Goal: Check status: Check status

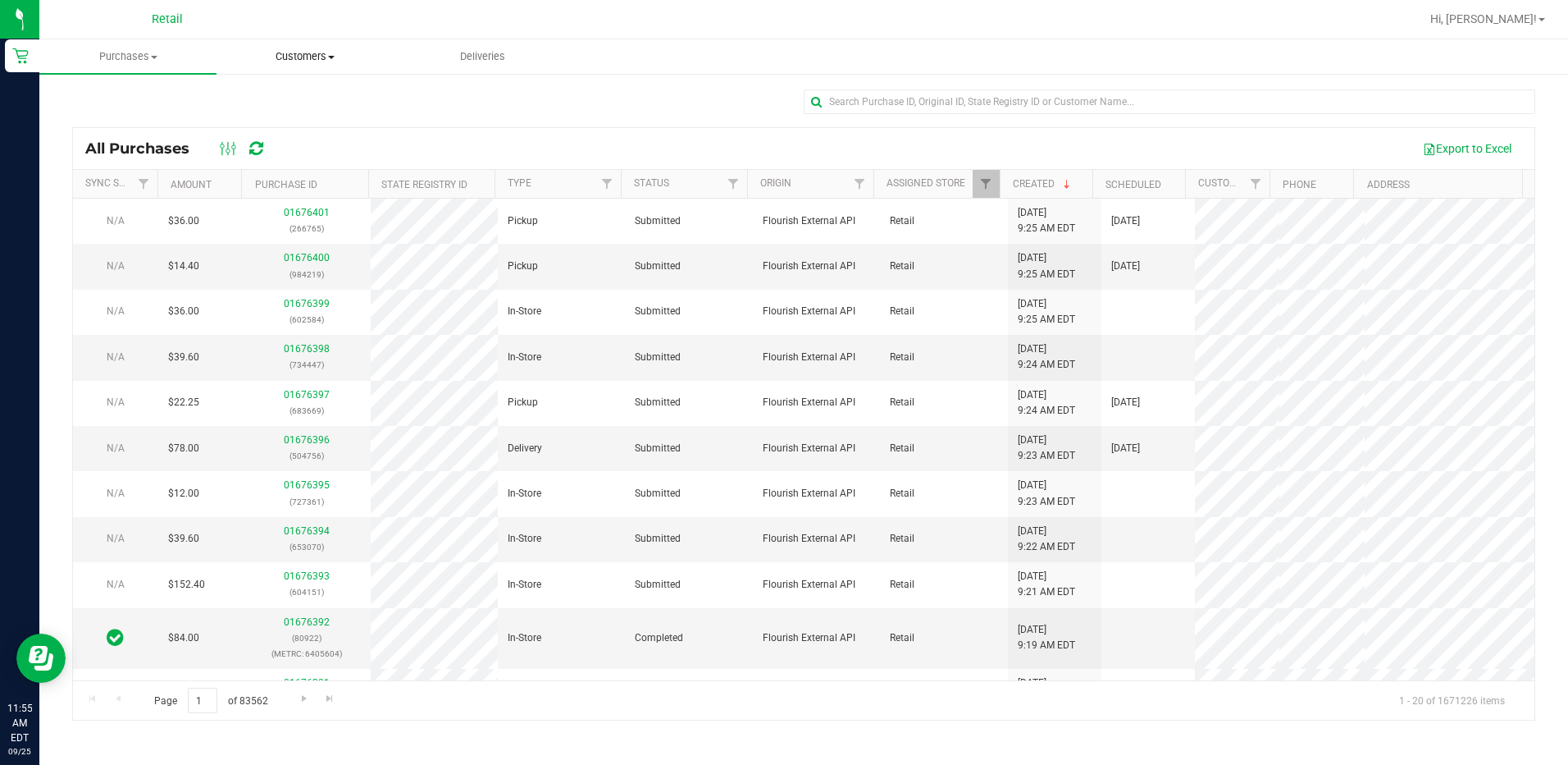
click at [274, 53] on span "Customers" at bounding box center [305, 57] width 175 height 15
click at [277, 94] on span "All customers" at bounding box center [275, 99] width 118 height 14
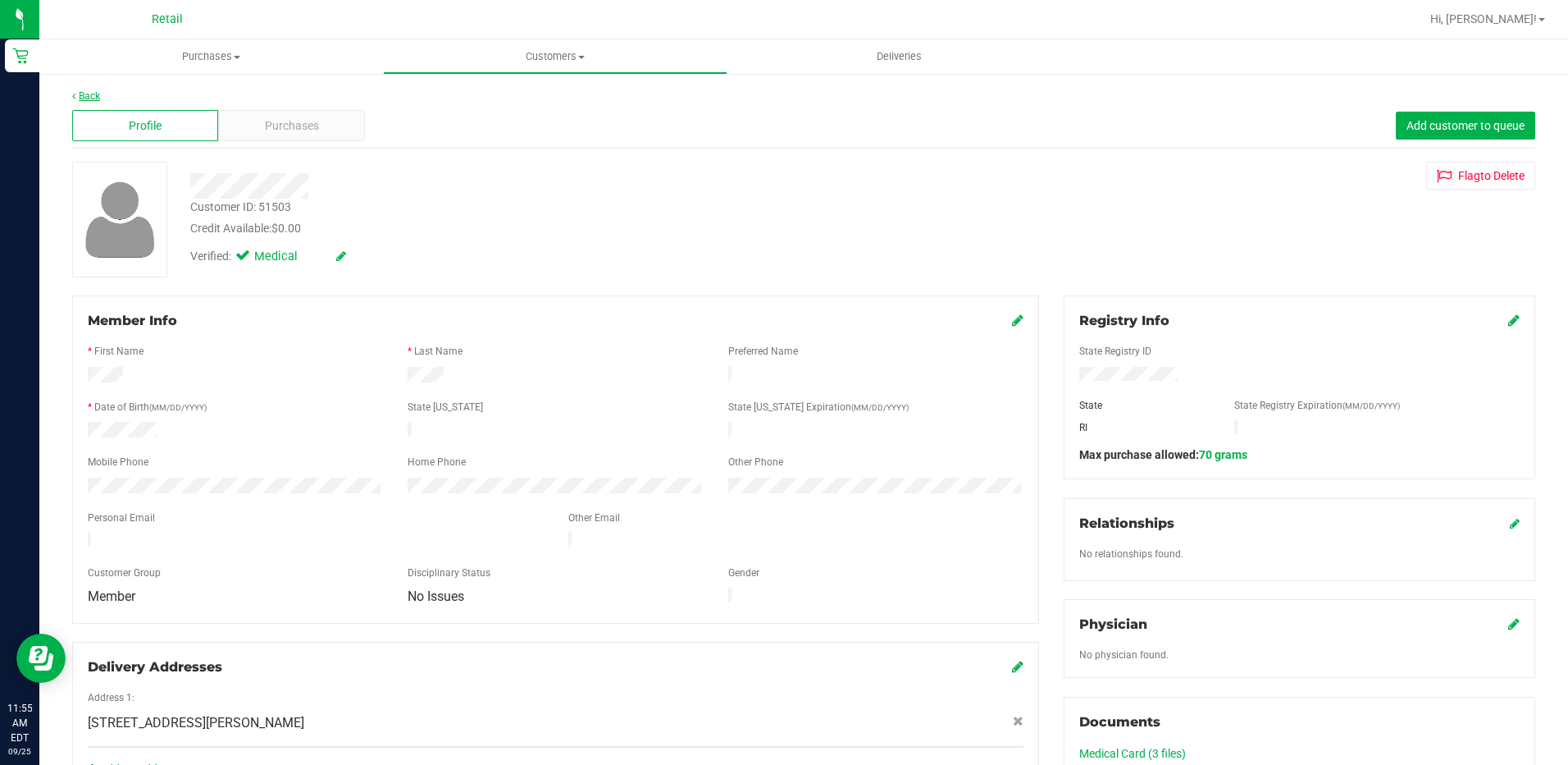
click at [95, 89] on div "Back Profile Purchases Add customer to queue Customer ID: 51503 Credit Availabl…" at bounding box center [803, 642] width 1529 height 1141
click at [94, 94] on link "Back" at bounding box center [85, 96] width 28 height 12
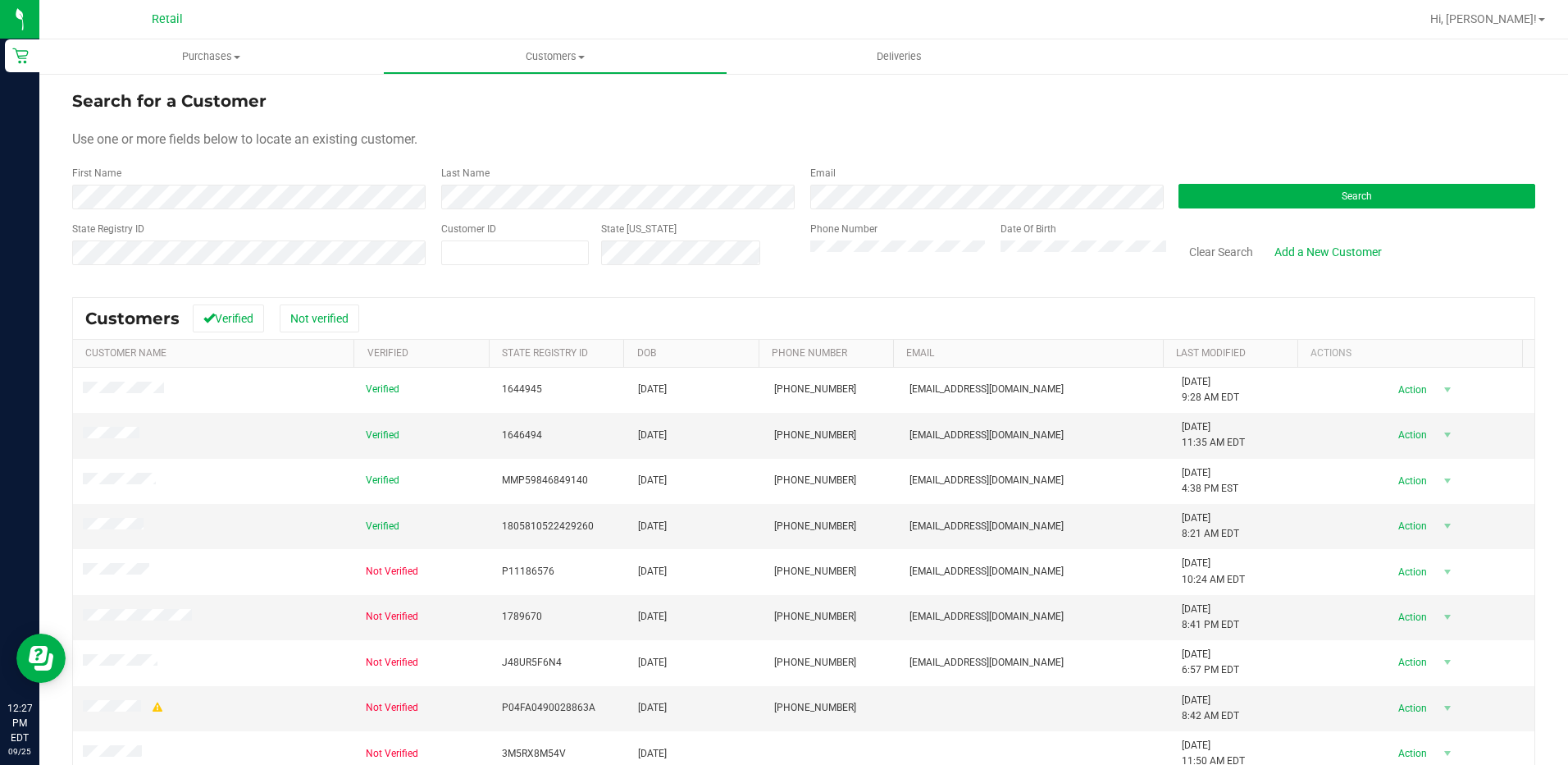
click at [362, 210] on form "Search for a Customer Use one or more fields below to locate an existing custom…" at bounding box center [803, 184] width 1463 height 191
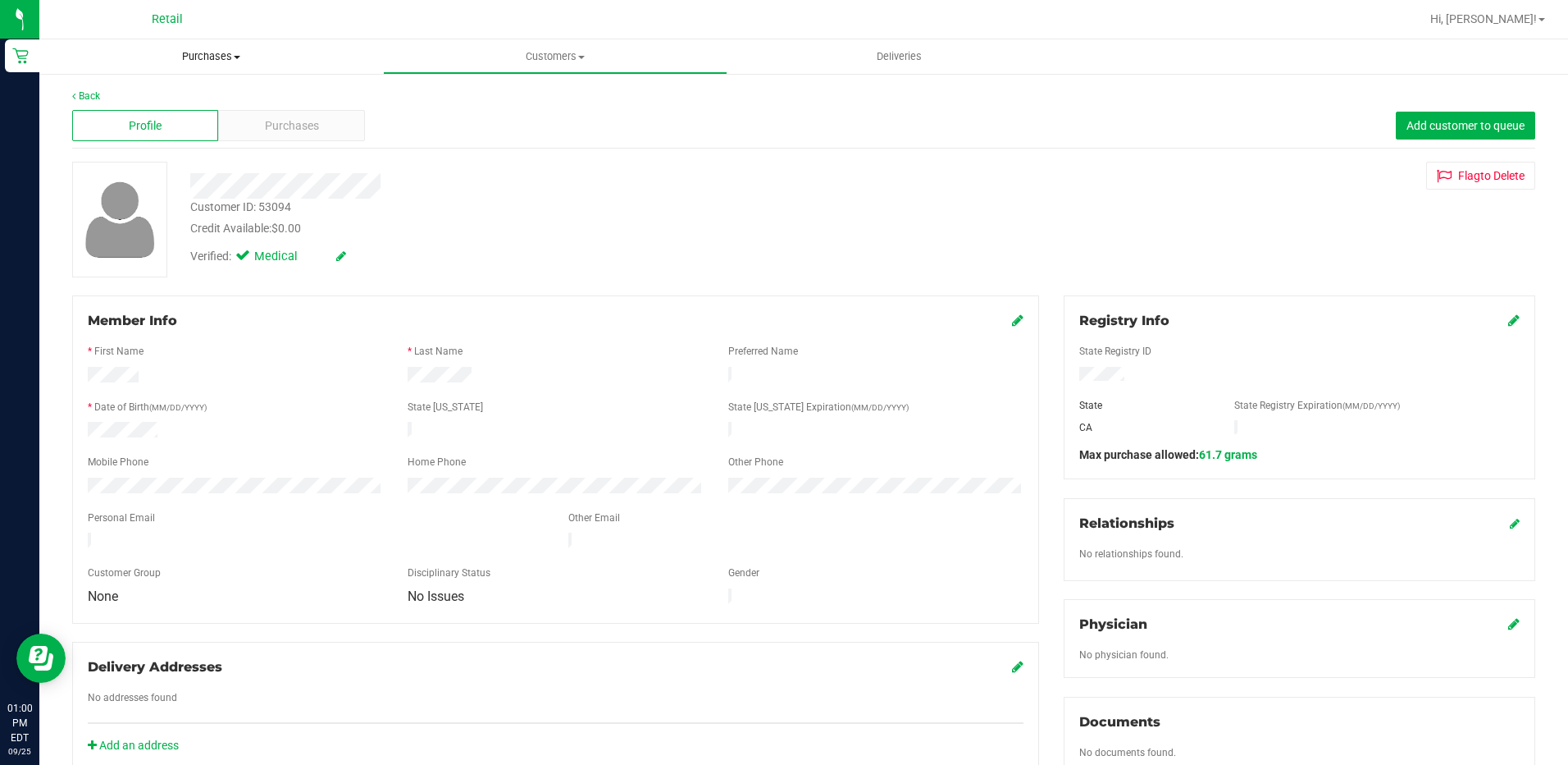
click at [214, 51] on span "Purchases" at bounding box center [211, 57] width 344 height 15
click at [508, 58] on span "Customers" at bounding box center [555, 57] width 342 height 15
click at [473, 121] on span "Add a new customer" at bounding box center [460, 119] width 154 height 14
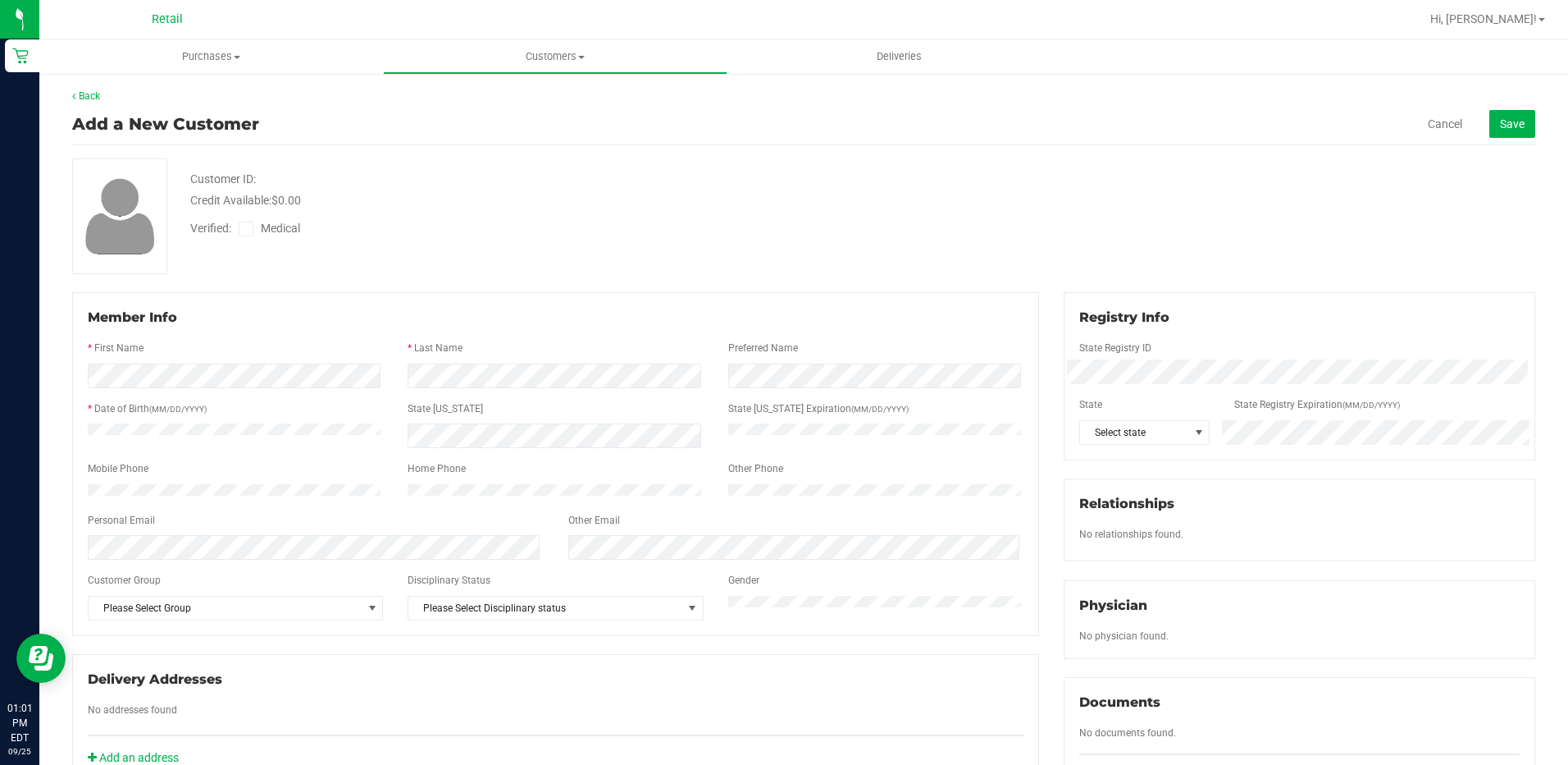
click at [115, 389] on div at bounding box center [555, 395] width 936 height 13
click at [518, 449] on div at bounding box center [555, 454] width 936 height 13
click at [1146, 353] on div "State Registry ID" at bounding box center [1299, 350] width 465 height 19
click at [1140, 388] on div at bounding box center [1300, 391] width 441 height 13
click at [1146, 431] on span "Select state" at bounding box center [1135, 433] width 109 height 23
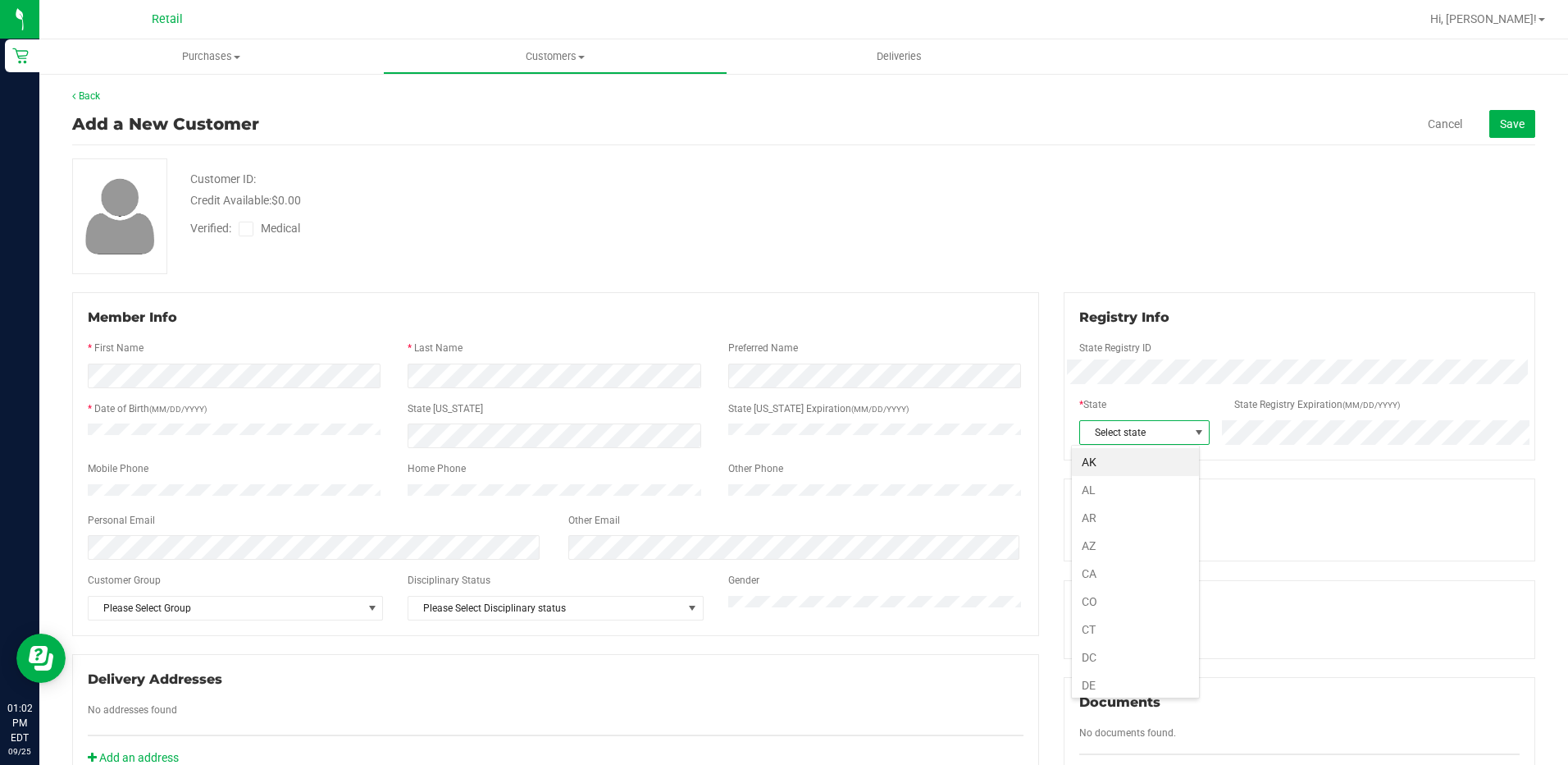
scroll to position [898, 0]
click at [1490, 128] on button "Save" at bounding box center [1512, 124] width 46 height 28
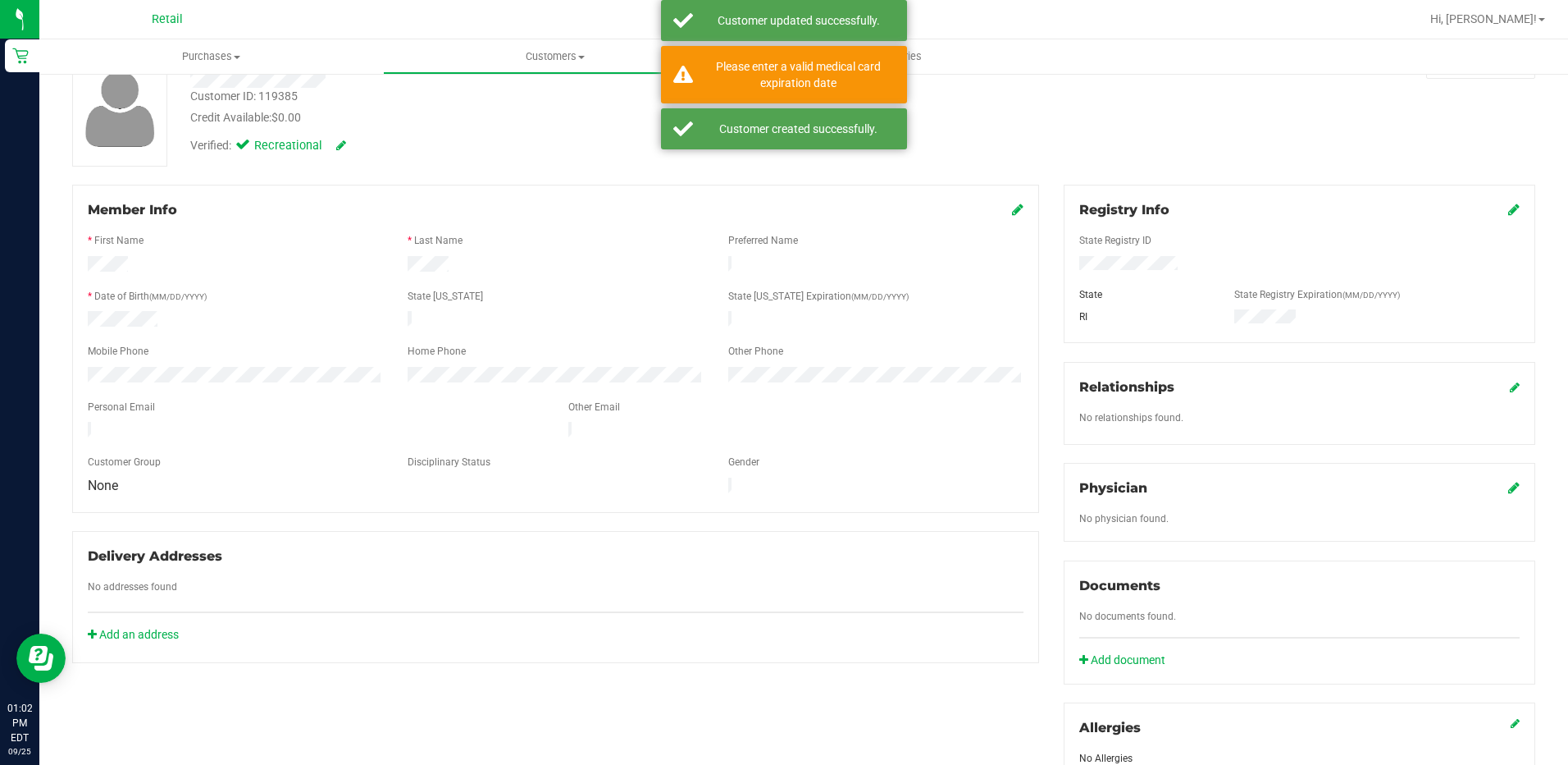
scroll to position [82, 0]
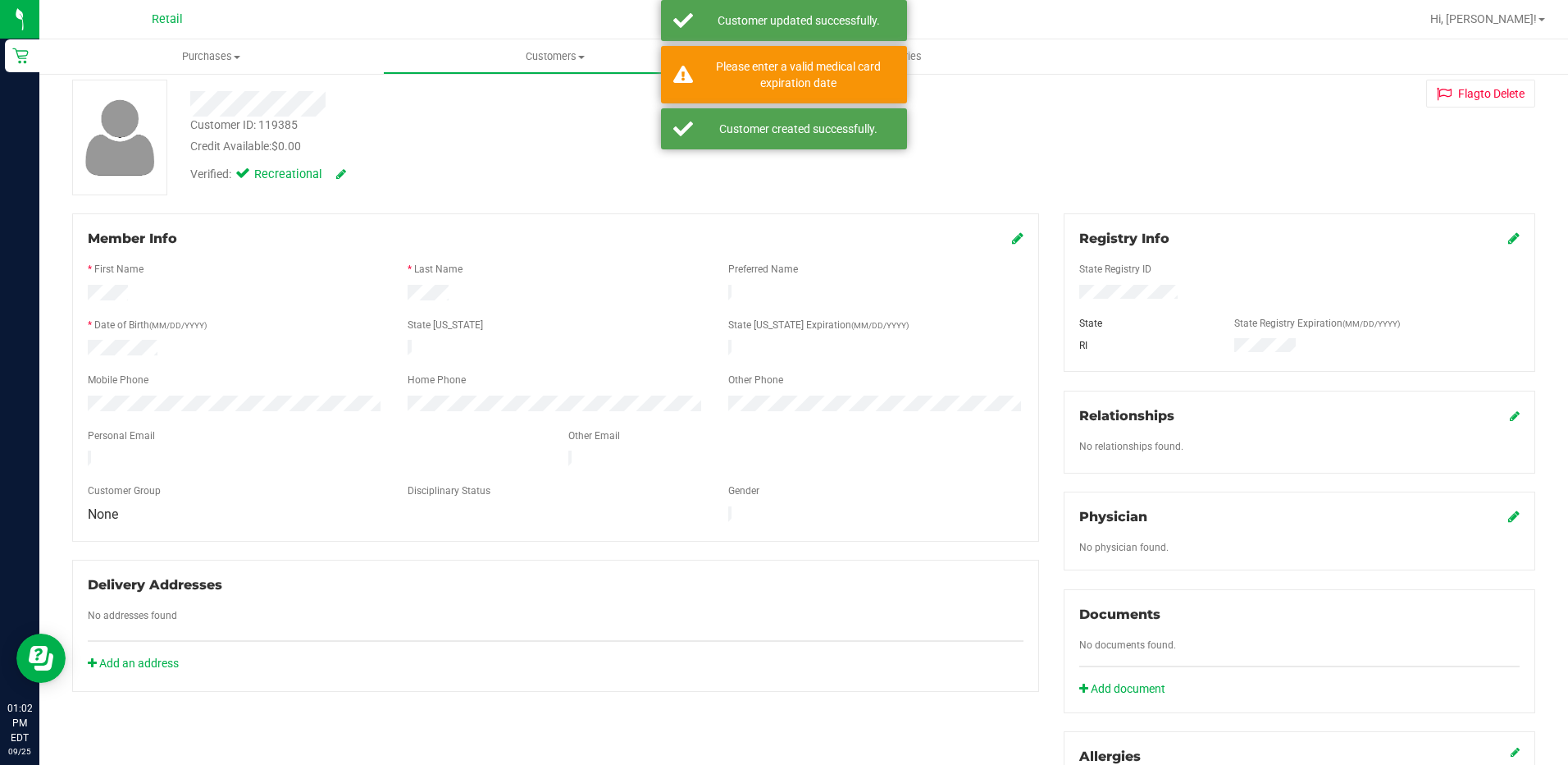
click at [1509, 248] on span at bounding box center [1515, 239] width 12 height 20
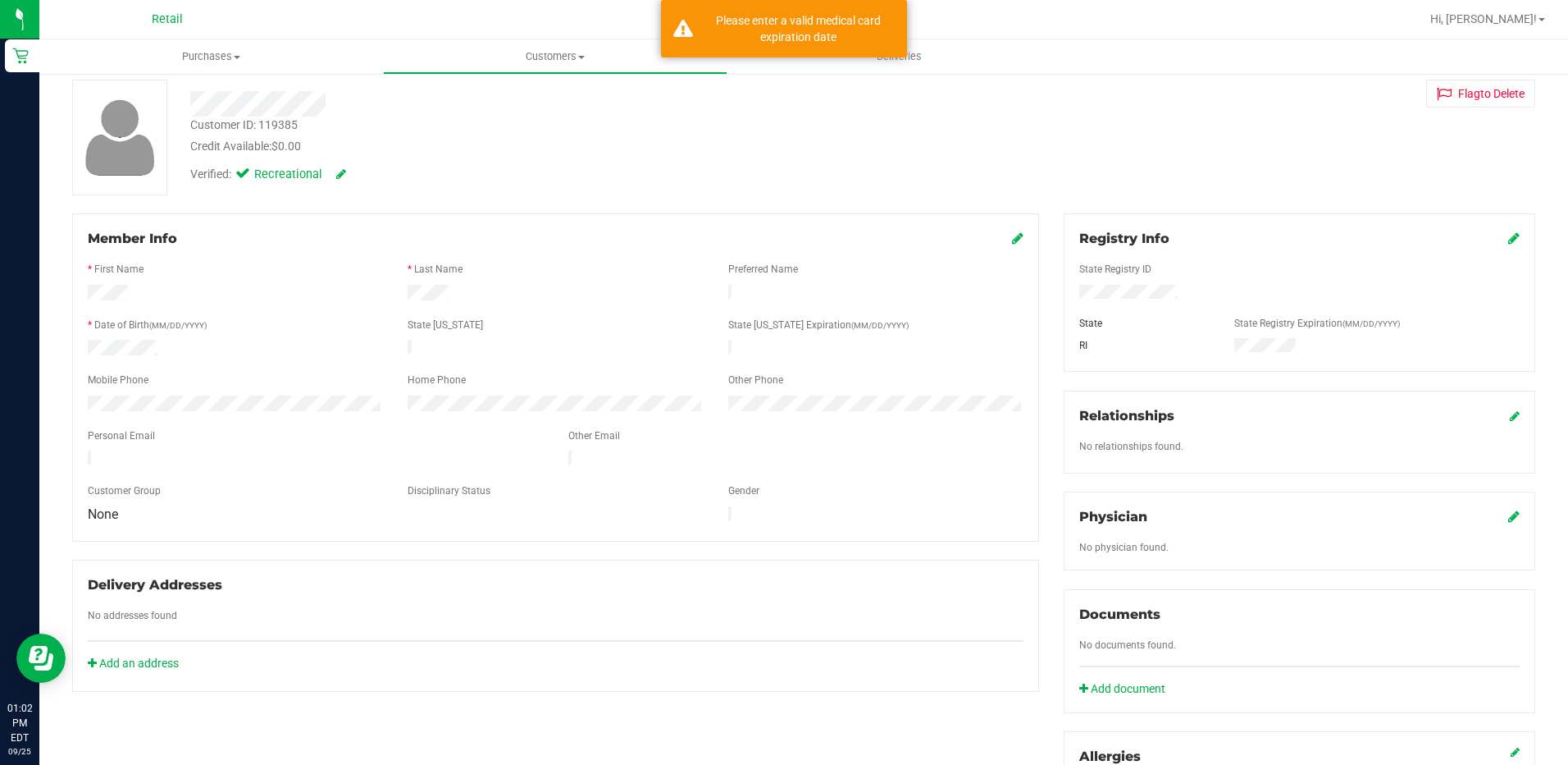
click at [1509, 239] on icon at bounding box center [1515, 238] width 12 height 13
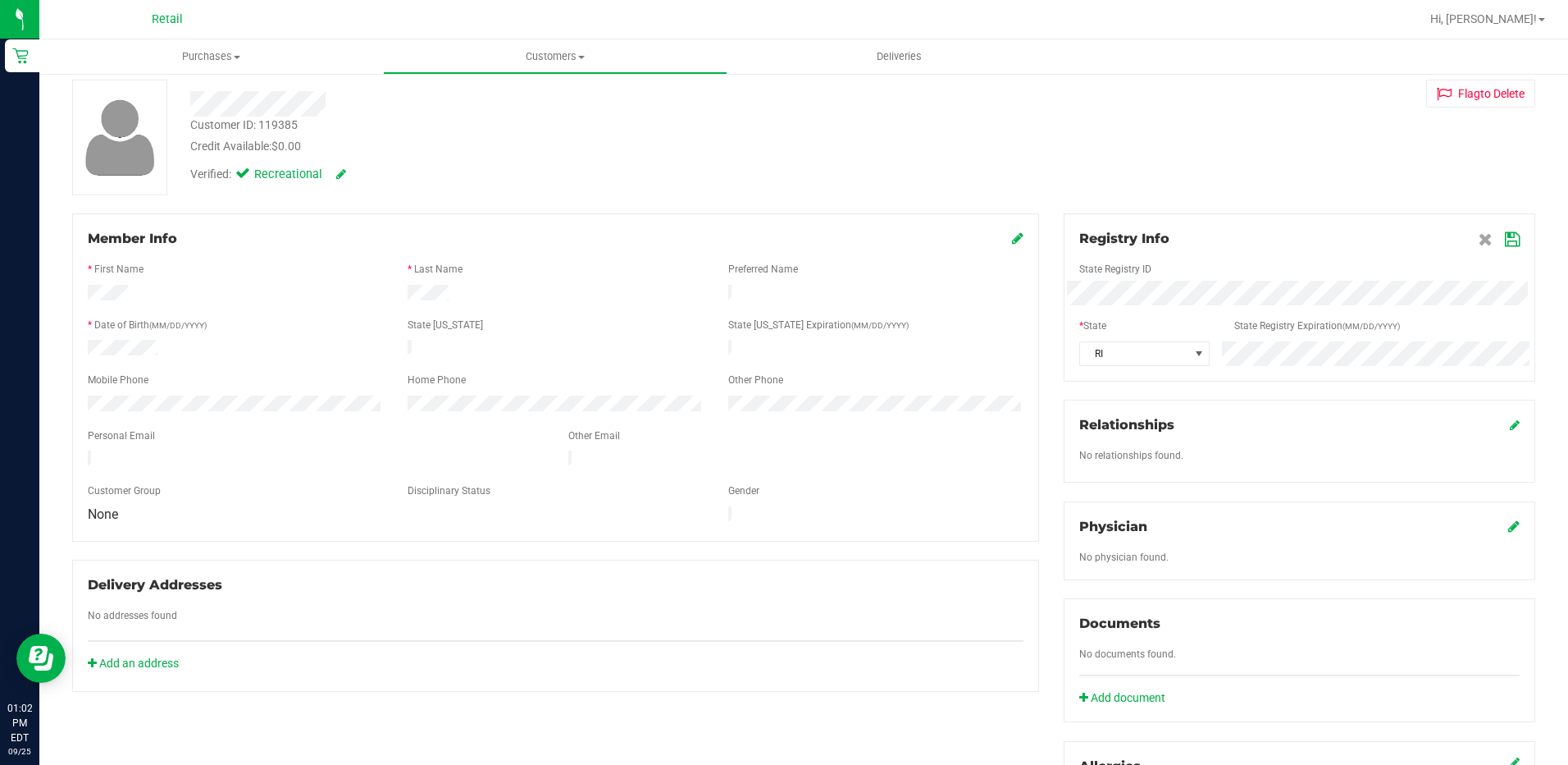
click at [1505, 240] on icon at bounding box center [1513, 240] width 15 height 13
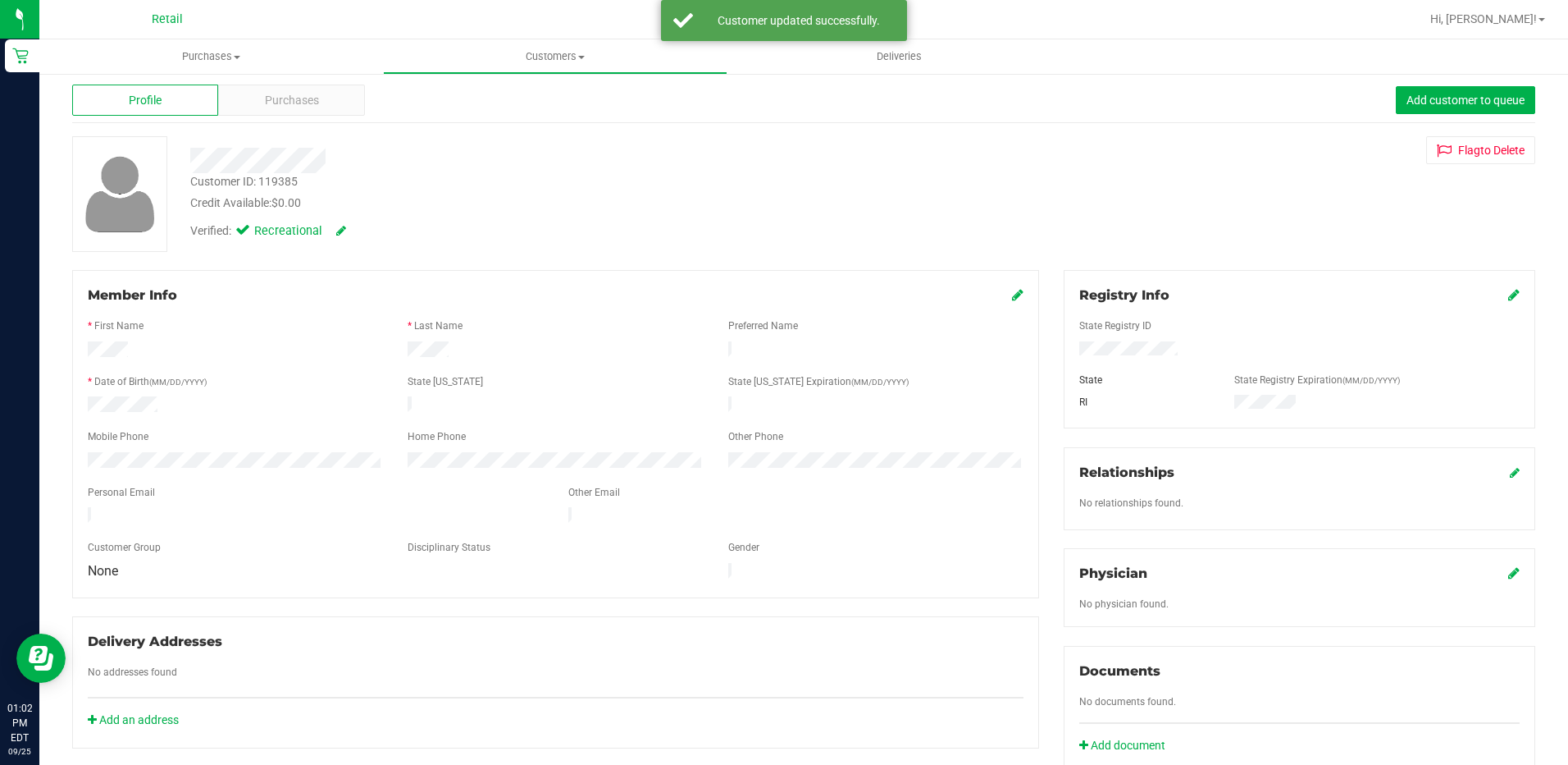
scroll to position [0, 0]
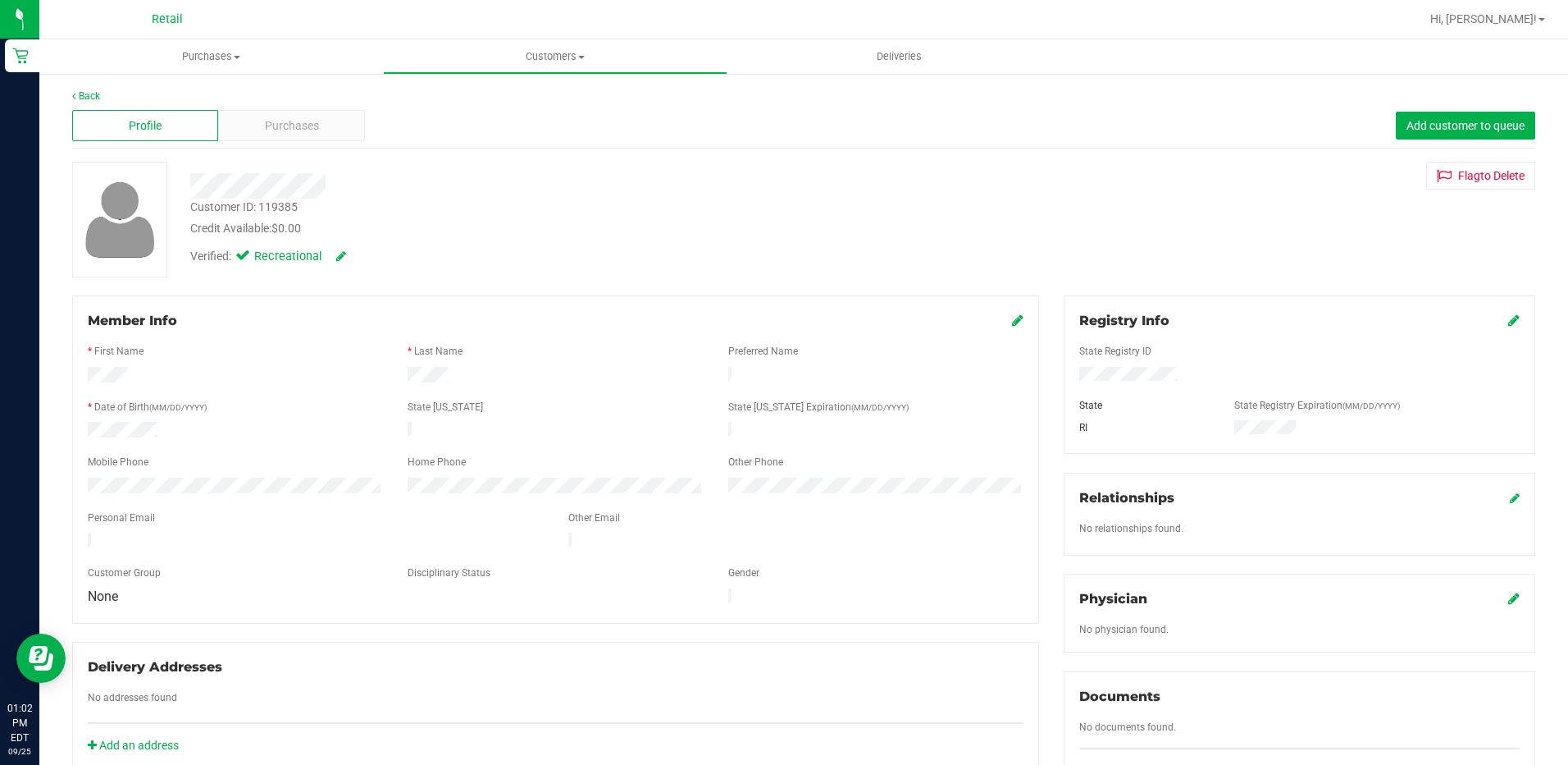
click at [336, 254] on div "Verified: Recreational" at bounding box center [268, 257] width 156 height 18
click at [346, 256] on icon at bounding box center [341, 256] width 10 height 12
click at [253, 261] on span at bounding box center [246, 259] width 15 height 15
click at [0, 0] on input "Medical" at bounding box center [0, 0] width 0 height 0
click at [360, 258] on icon at bounding box center [360, 257] width 13 height 12
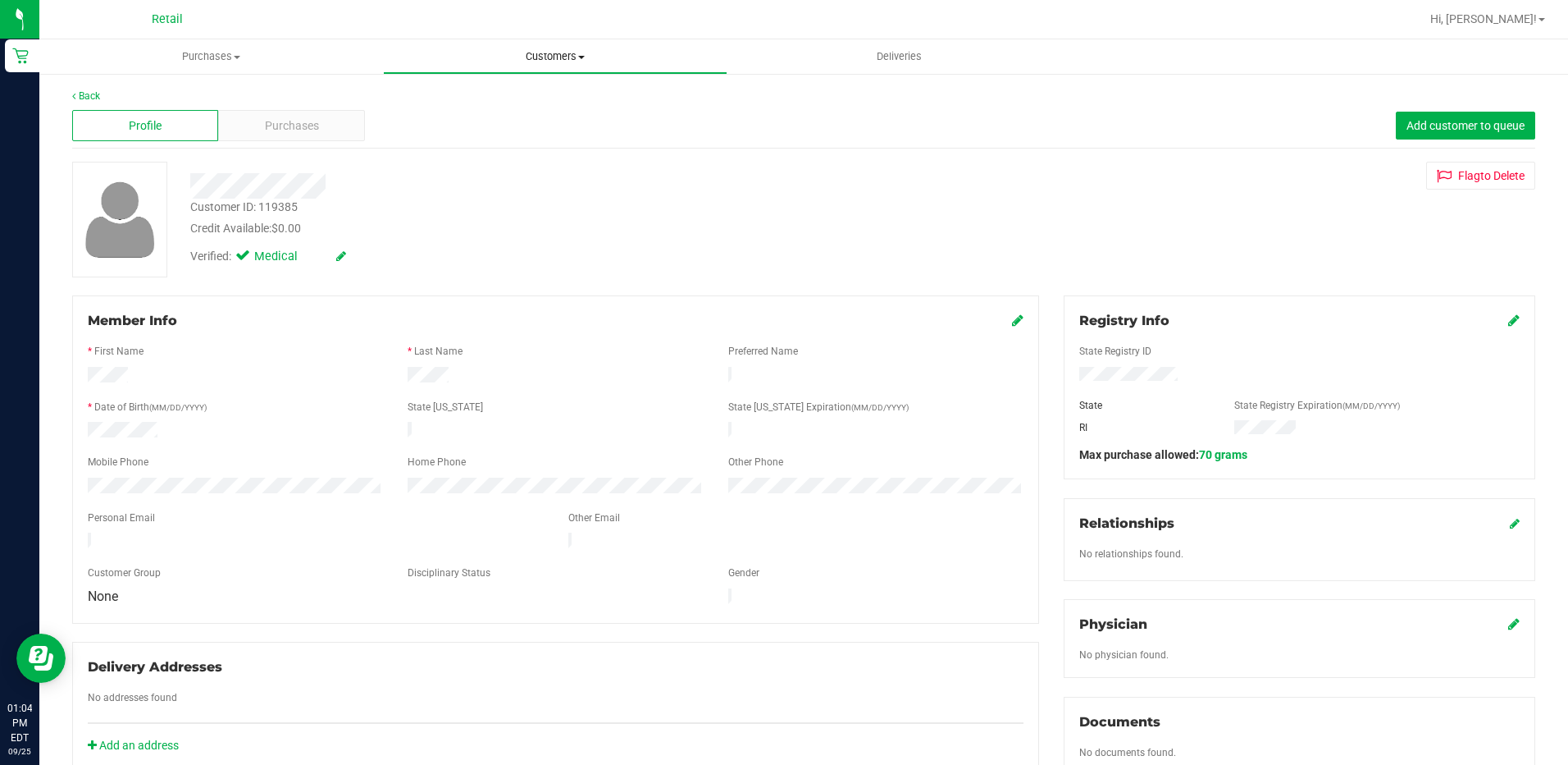
drag, startPoint x: 614, startPoint y: 53, endPoint x: 599, endPoint y: 54, distance: 15.0
click at [614, 53] on span "Customers" at bounding box center [555, 57] width 342 height 15
click at [543, 62] on span "Customers" at bounding box center [555, 57] width 344 height 15
click at [537, 74] on div "Back Profile Purchases Add customer to queue Customer ID: 119385 Credit Availab…" at bounding box center [803, 641] width 1529 height 1138
click at [518, 70] on uib-tab-heading "Customers All customers Add a new customer All physicians" at bounding box center [555, 56] width 344 height 34
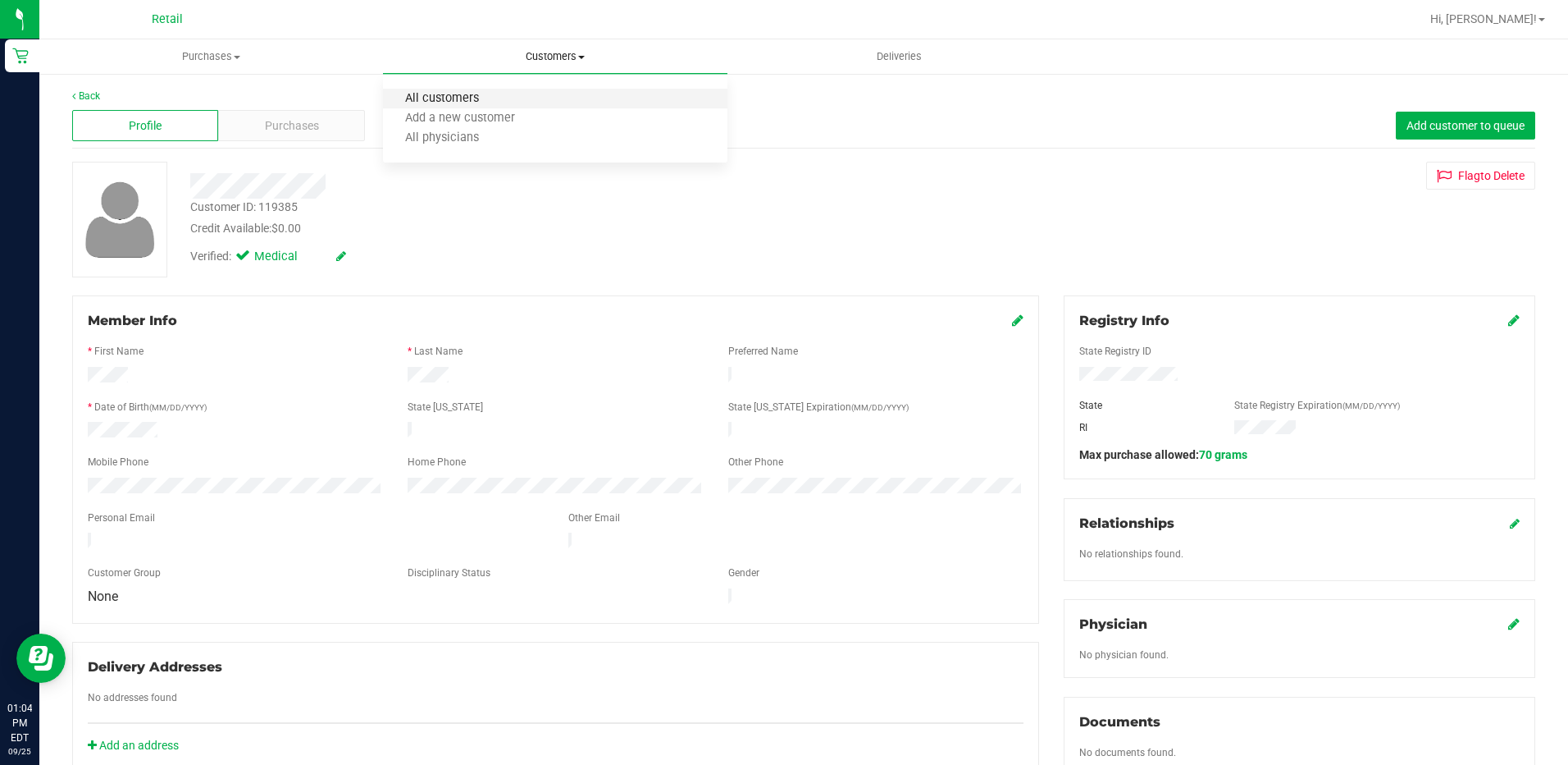
click at [436, 99] on span "All customers" at bounding box center [442, 99] width 118 height 14
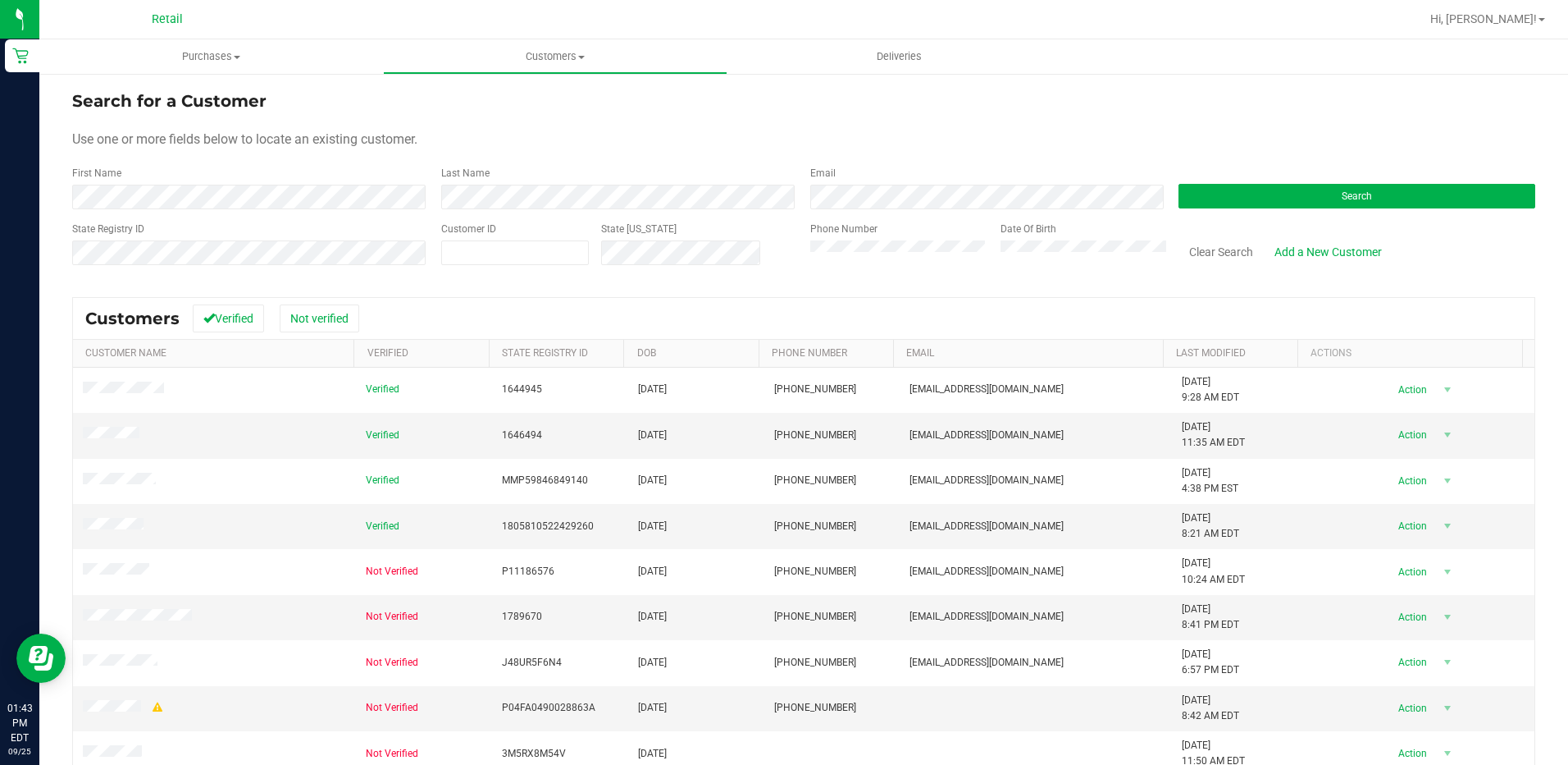
click at [192, 181] on div "First Name" at bounding box center [250, 187] width 357 height 43
paste input "50982"
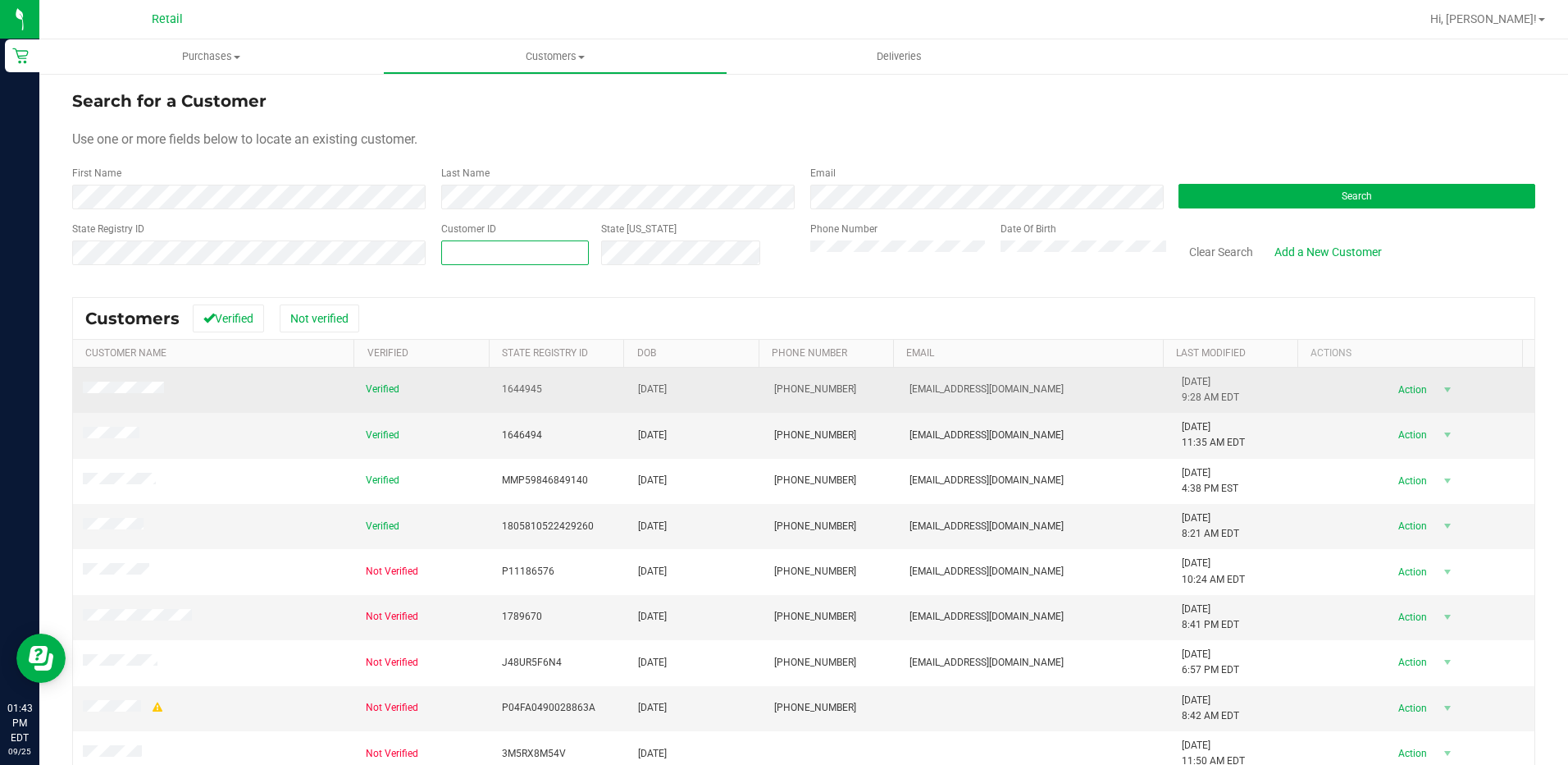
type input "50982"
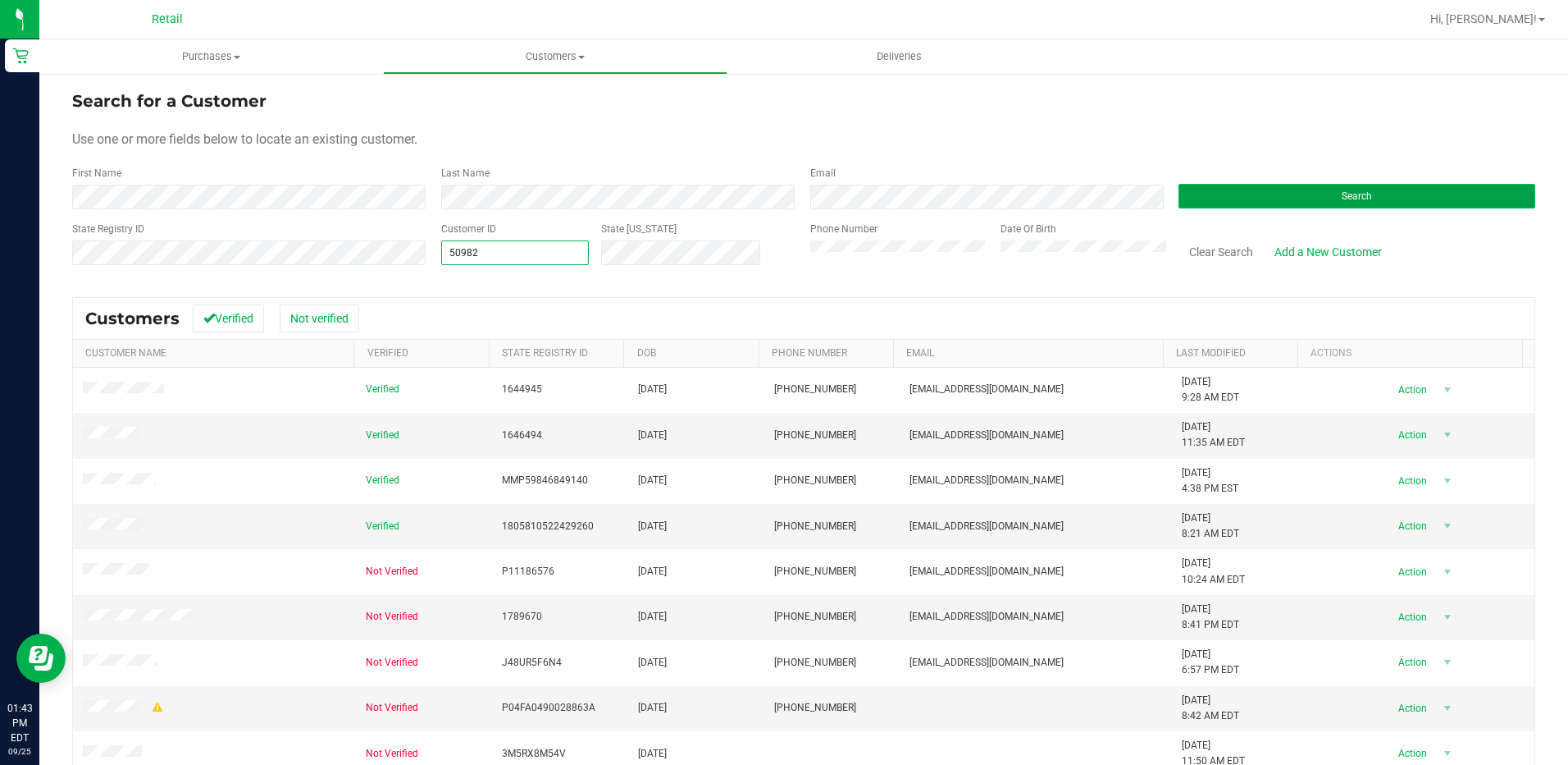
type input "50982"
click at [1343, 193] on span "Search" at bounding box center [1357, 196] width 30 height 12
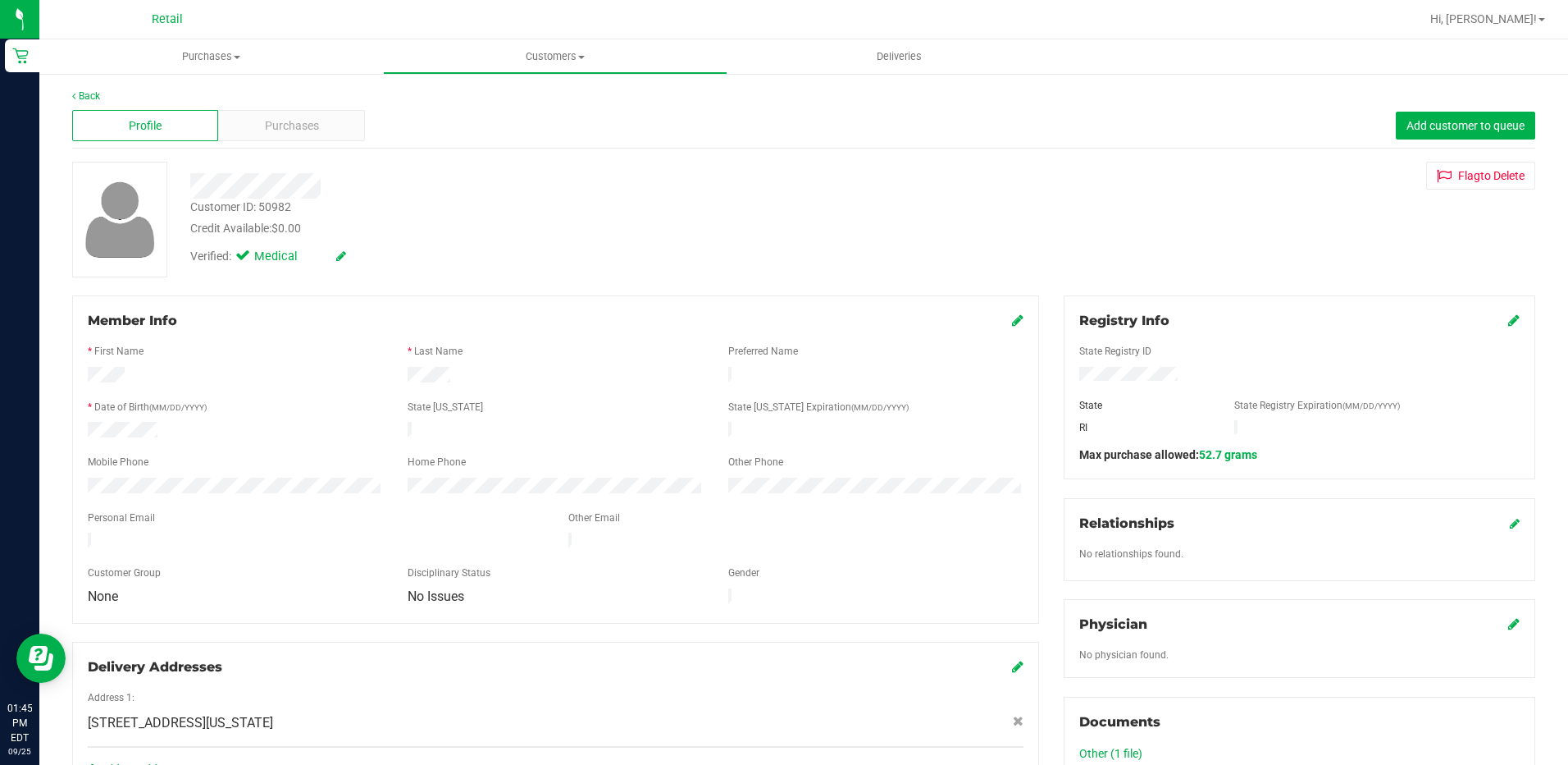
click at [442, 222] on div "Credit Available: $0.00" at bounding box center [550, 228] width 720 height 18
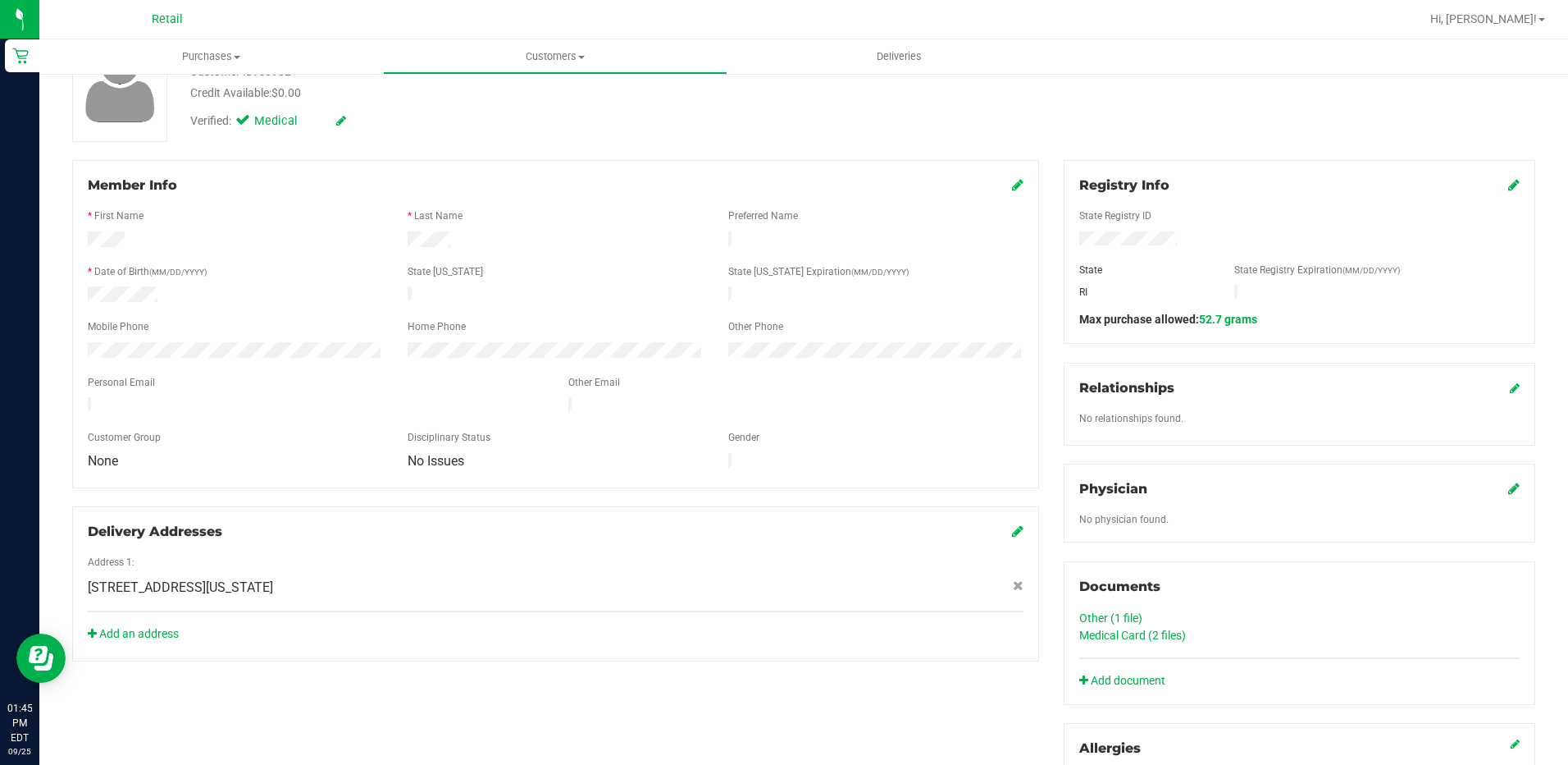
scroll to position [328, 0]
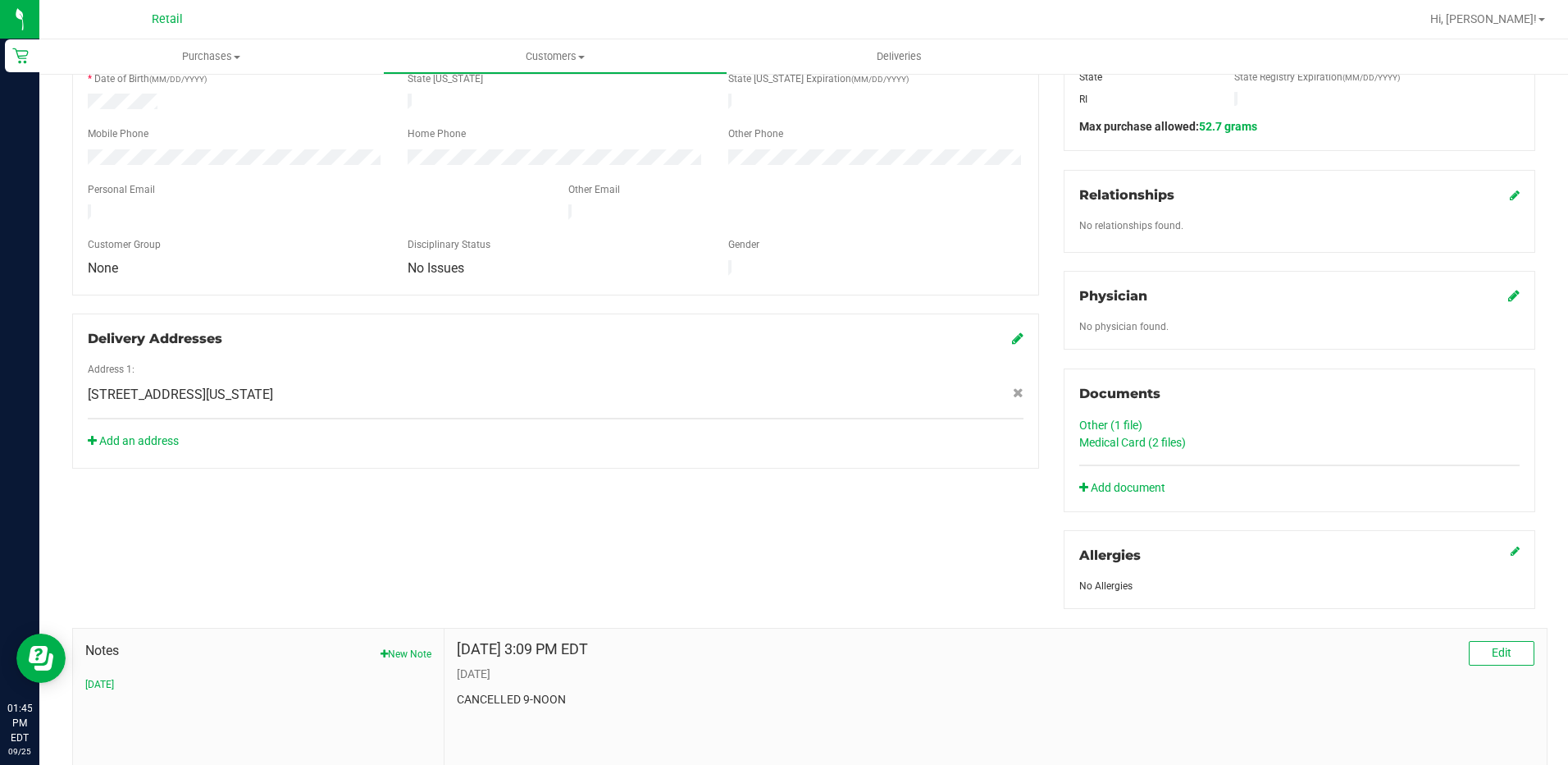
click at [1128, 436] on link "Medical Card (2 files)" at bounding box center [1133, 443] width 107 height 13
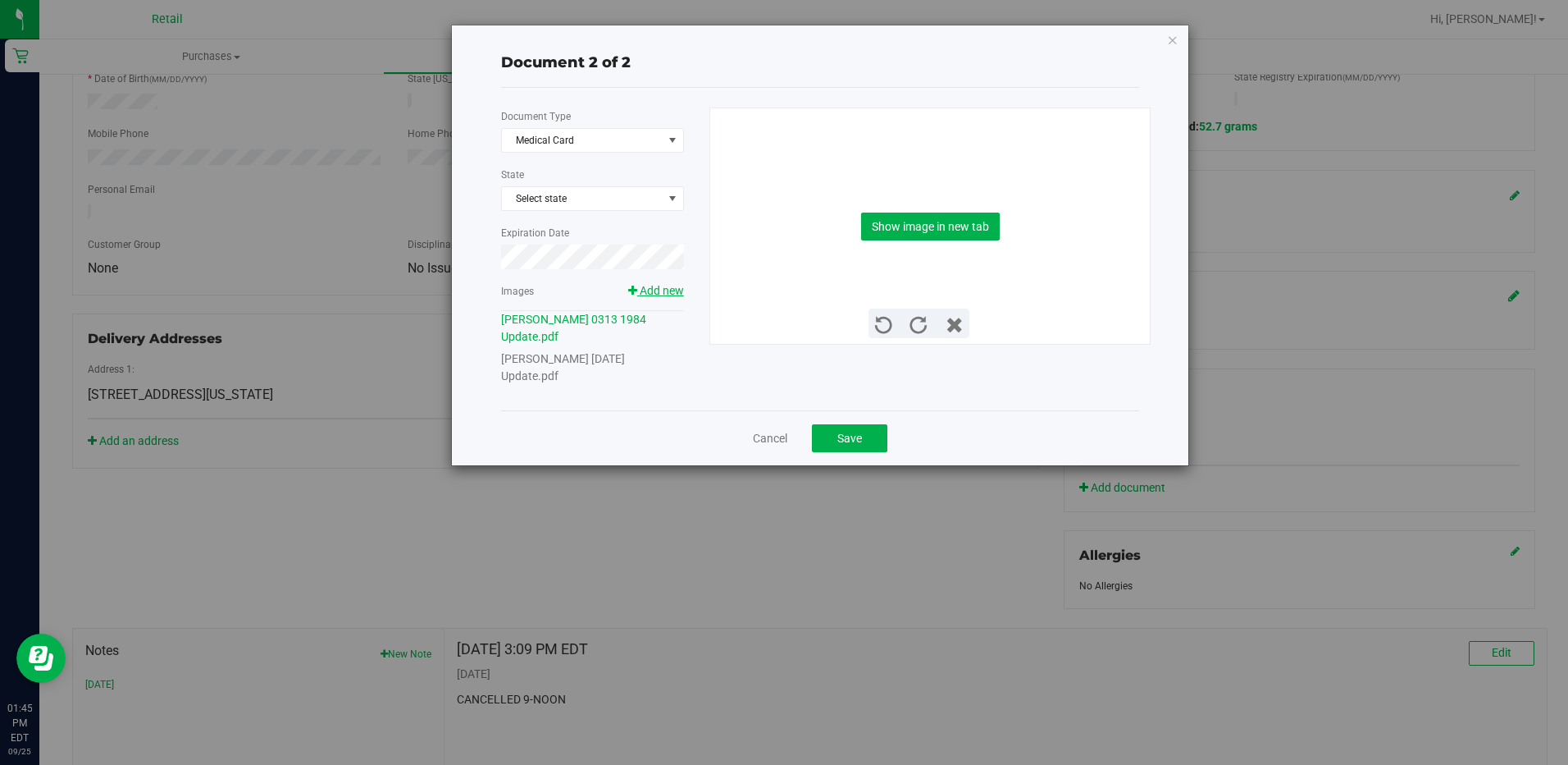
click at [662, 296] on span "Add new" at bounding box center [661, 291] width 44 height 13
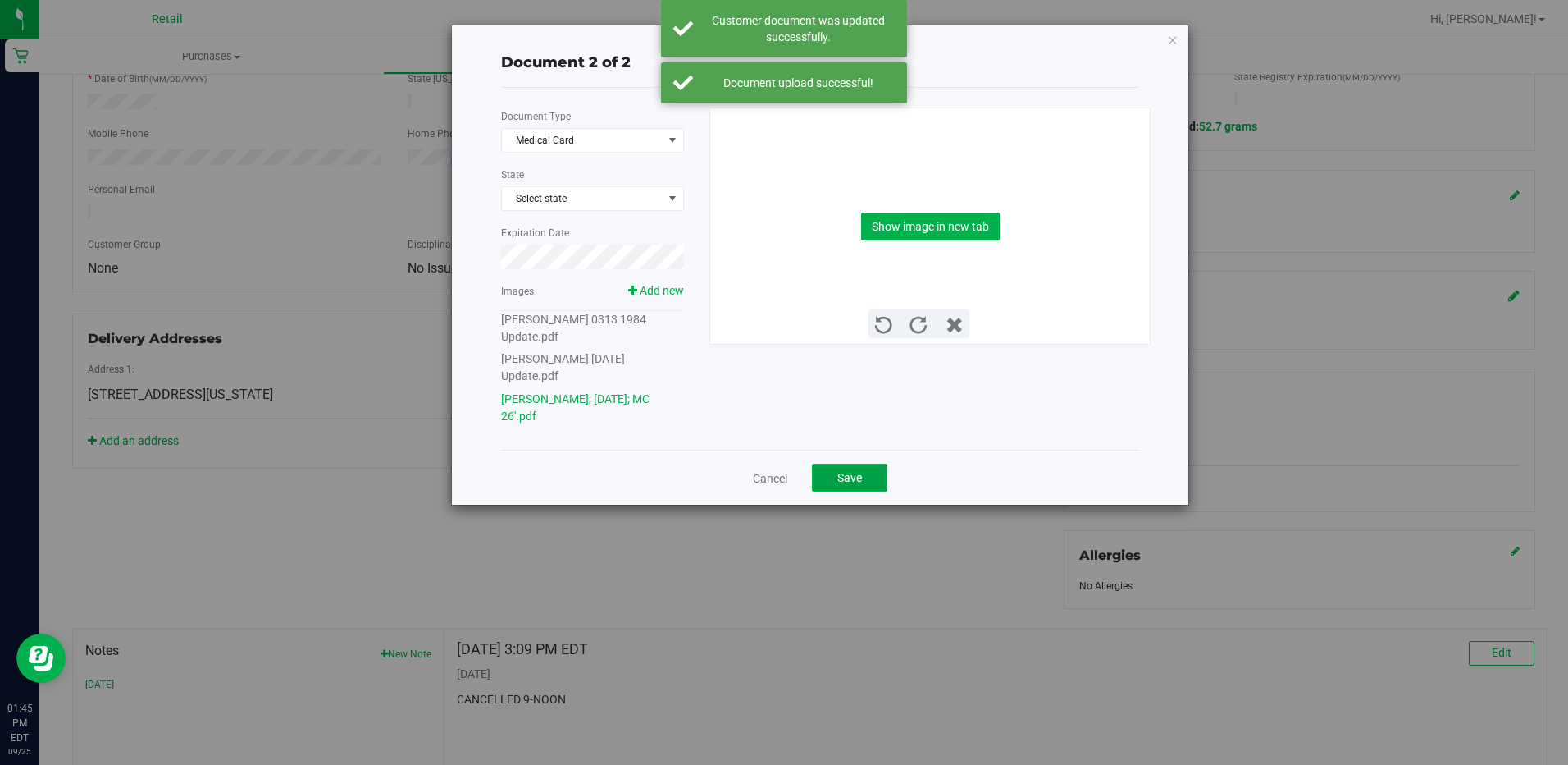
click at [861, 474] on span "Save" at bounding box center [849, 478] width 24 height 13
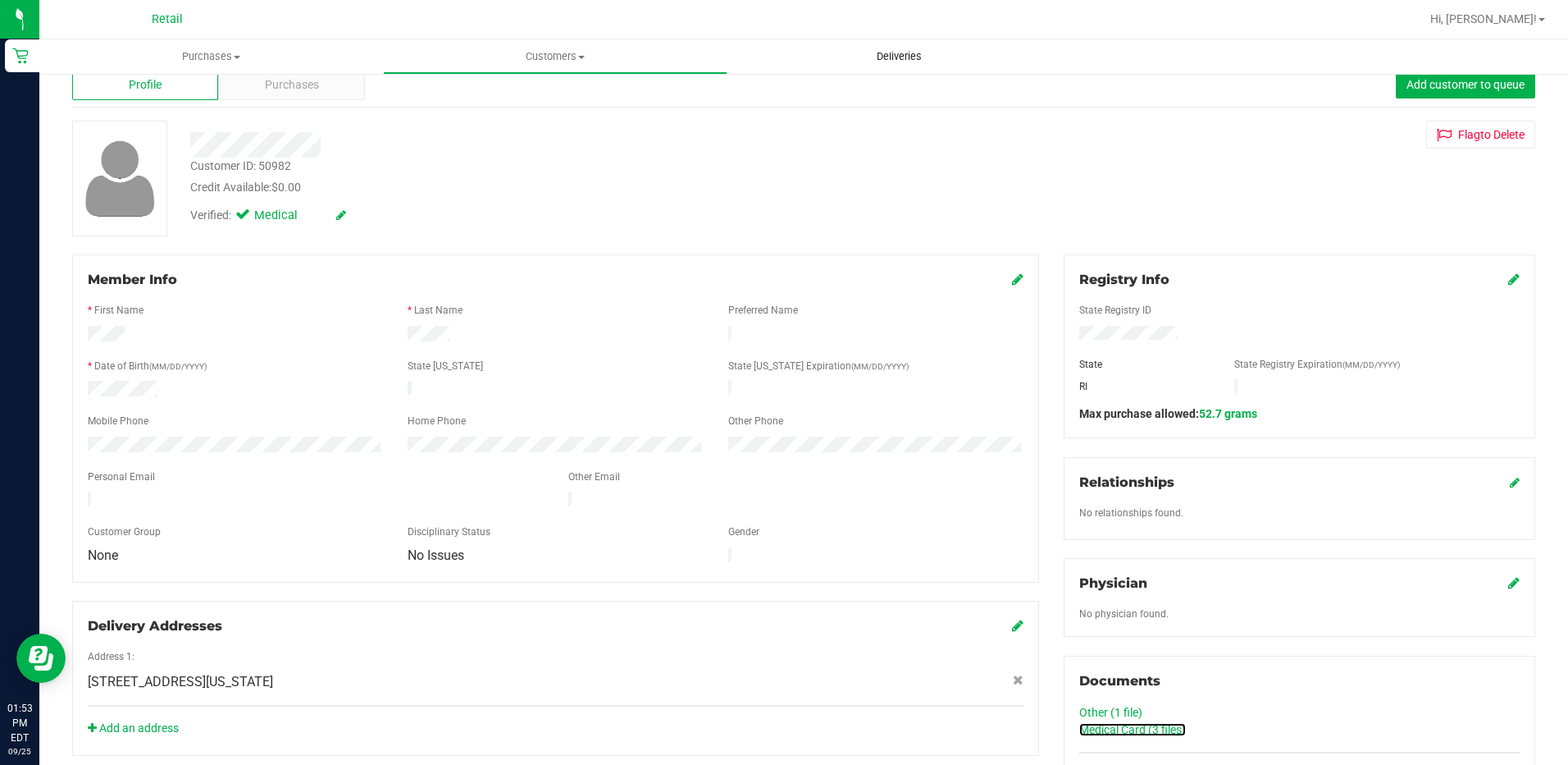
scroll to position [0, 0]
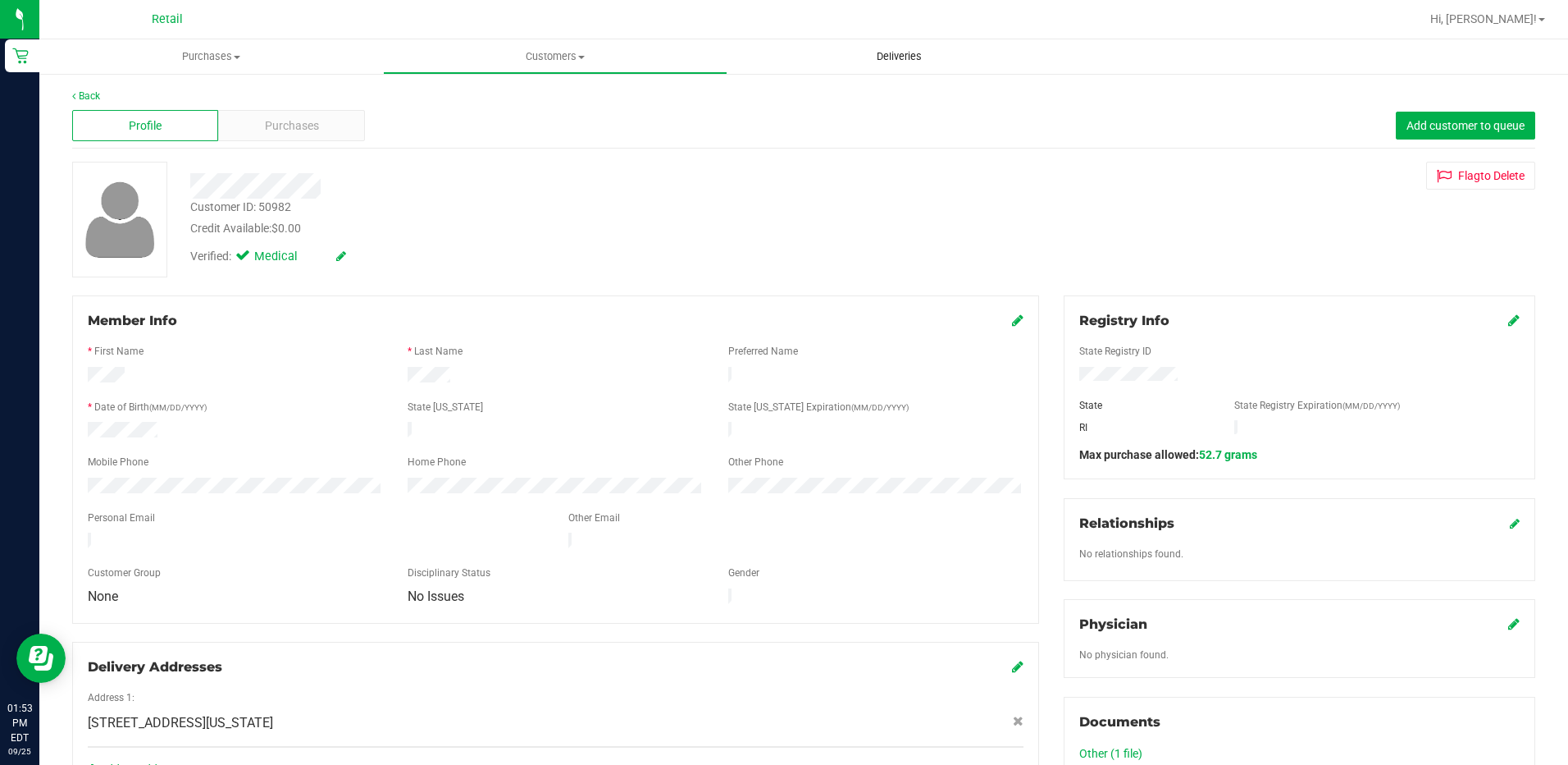
click at [908, 62] on span "Deliveries" at bounding box center [899, 57] width 89 height 15
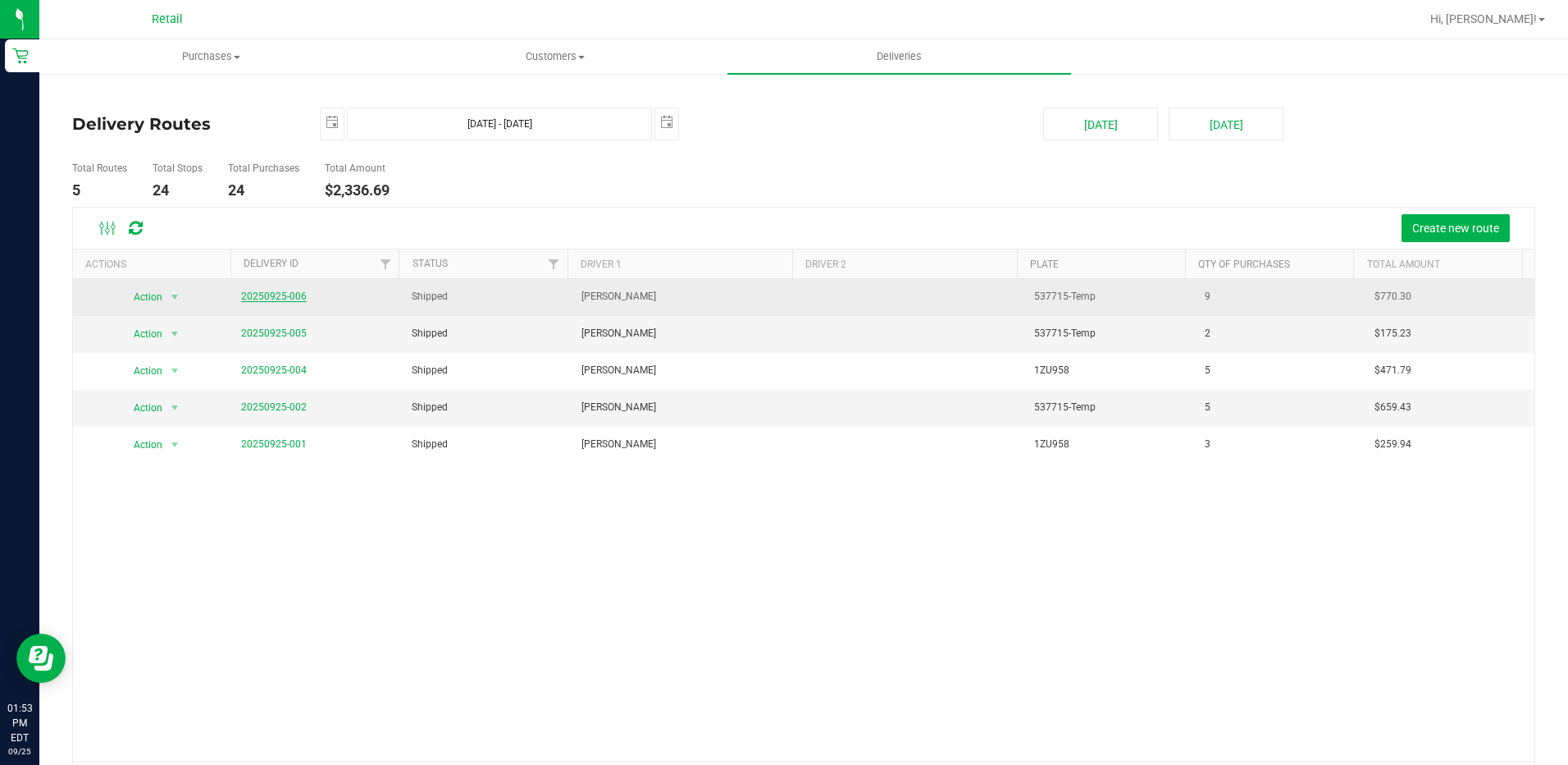
click at [281, 296] on link "20250925-006" at bounding box center [274, 296] width 66 height 12
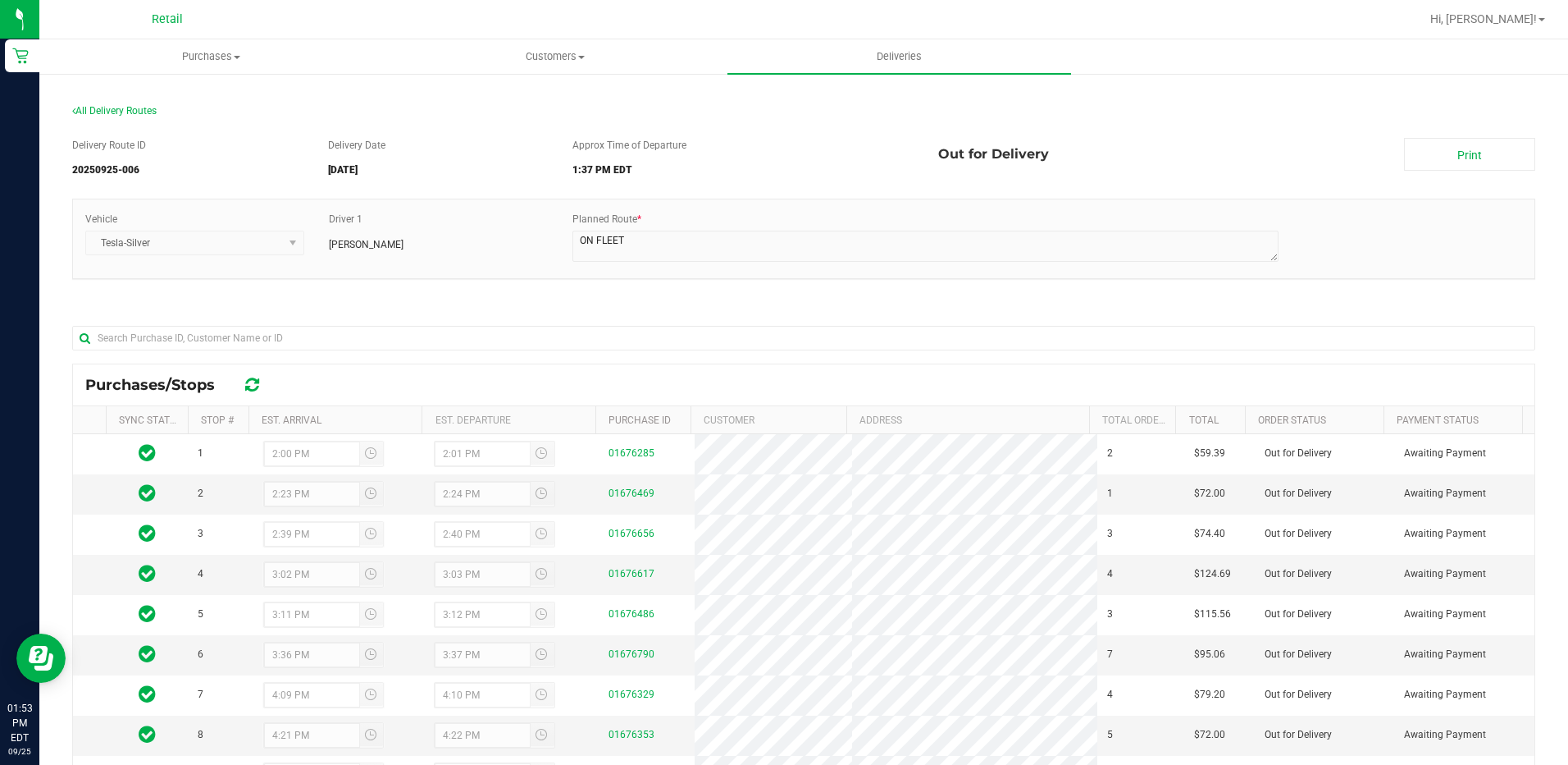
click at [116, 121] on div "All Delivery Routes" at bounding box center [803, 114] width 1463 height 23
click at [118, 117] on div "All Delivery Routes" at bounding box center [803, 114] width 1463 height 23
click at [135, 105] on span "All Delivery Routes" at bounding box center [114, 111] width 84 height 12
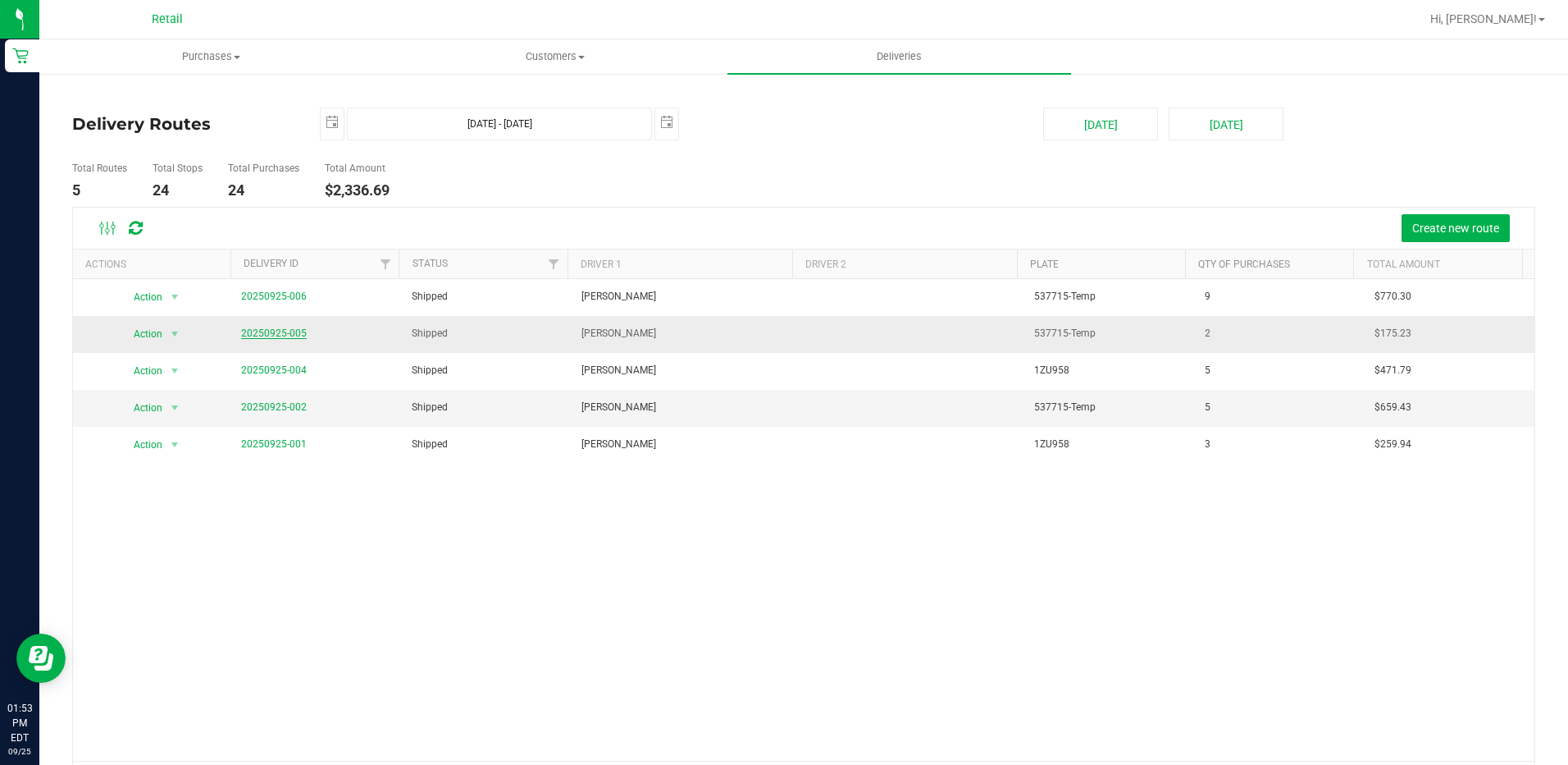
click at [279, 332] on link "20250925-005" at bounding box center [274, 333] width 66 height 12
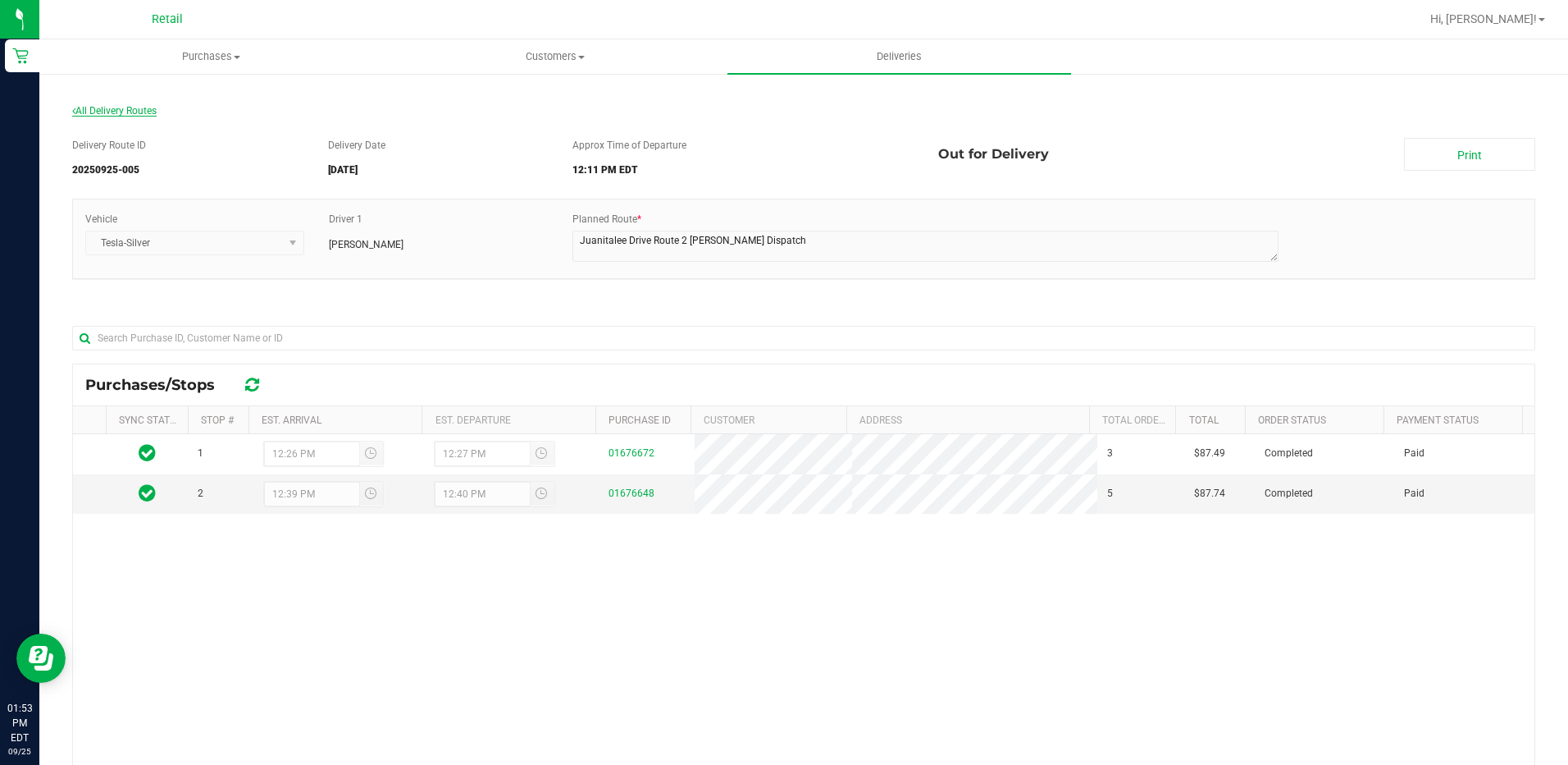
click at [131, 114] on span "All Delivery Routes" at bounding box center [114, 111] width 84 height 12
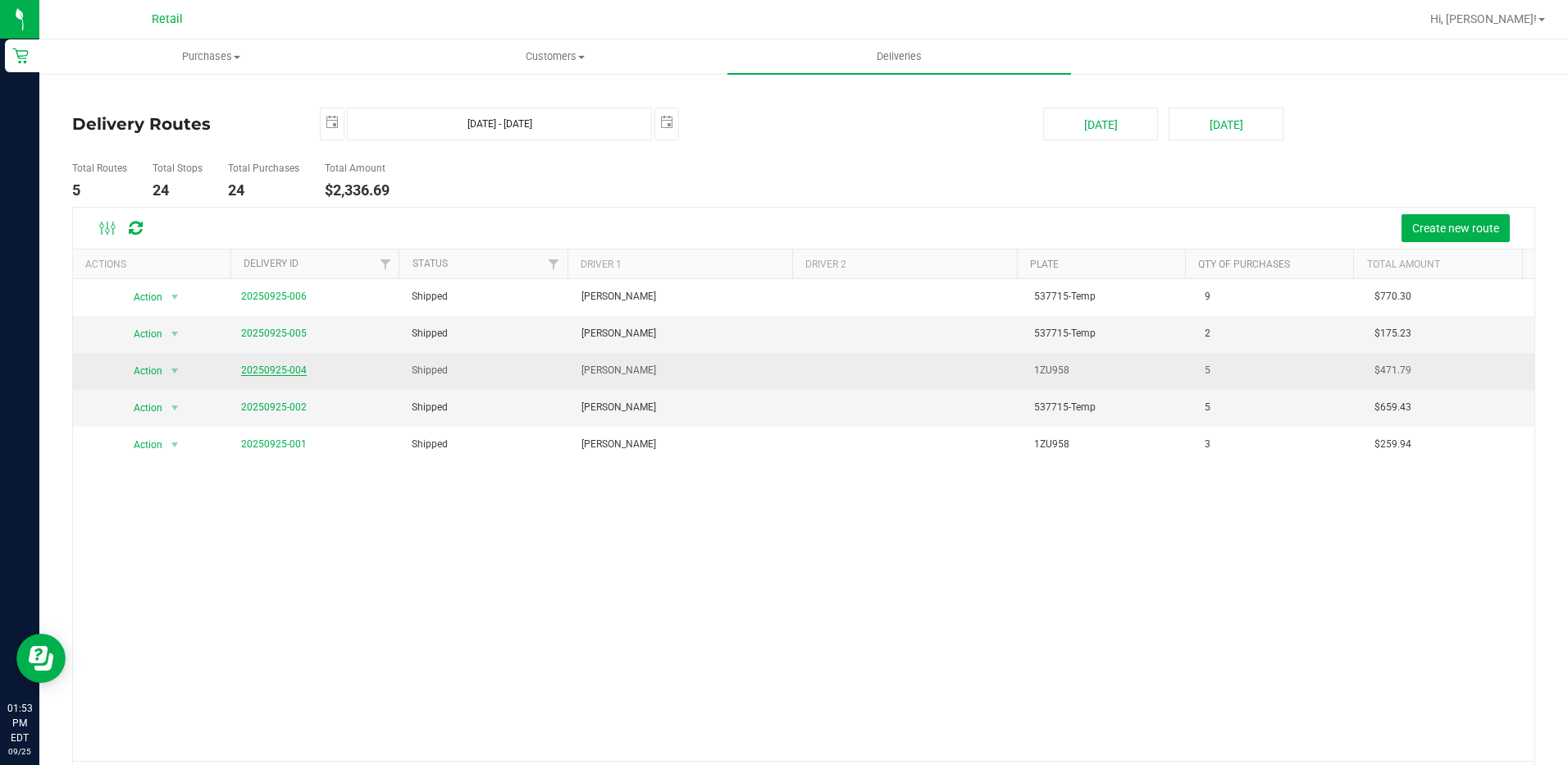
click at [286, 368] on link "20250925-004" at bounding box center [274, 370] width 66 height 12
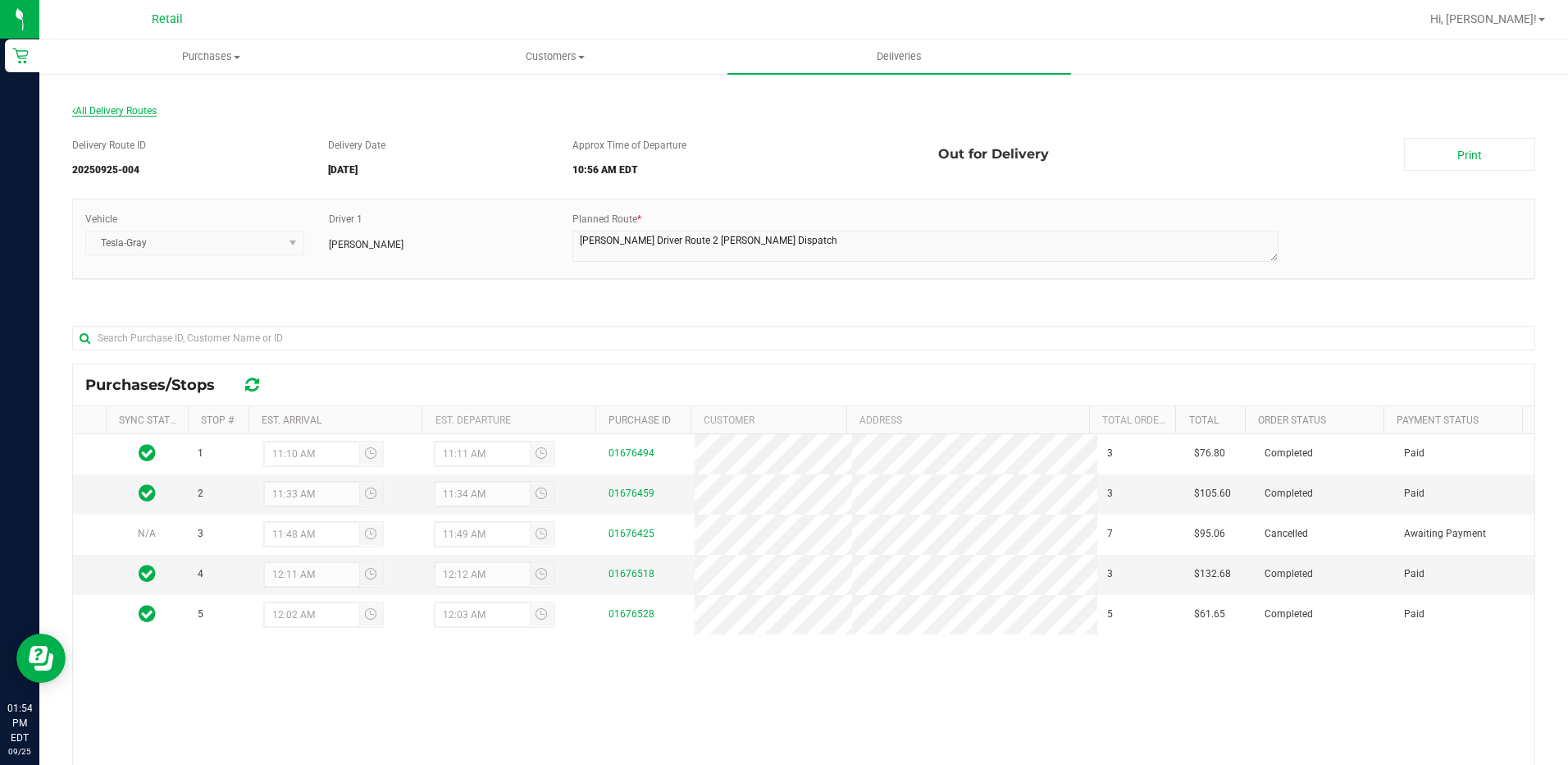
click at [142, 113] on span "All Delivery Routes" at bounding box center [114, 111] width 84 height 12
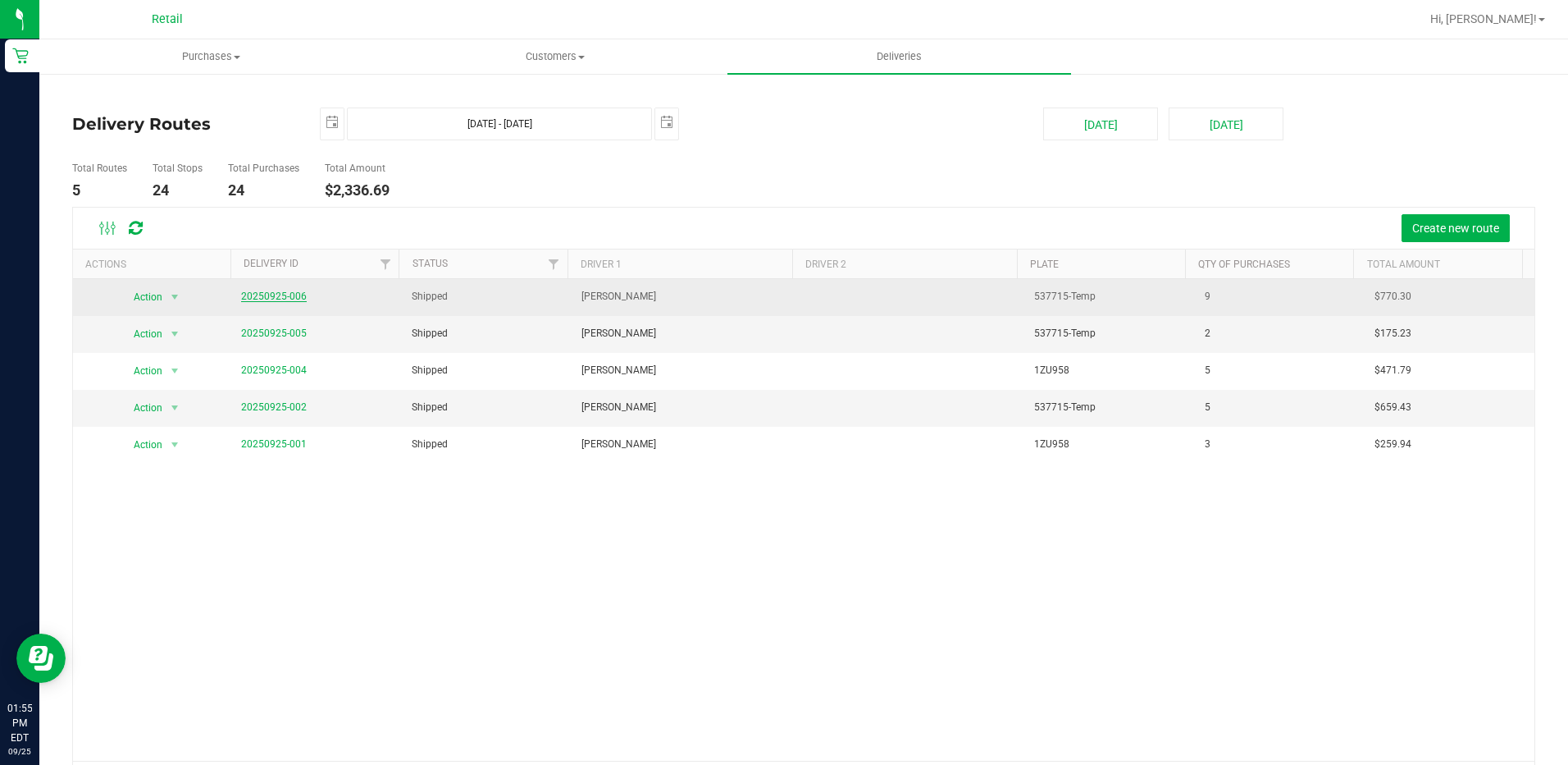
click at [264, 293] on link "20250925-006" at bounding box center [274, 296] width 66 height 12
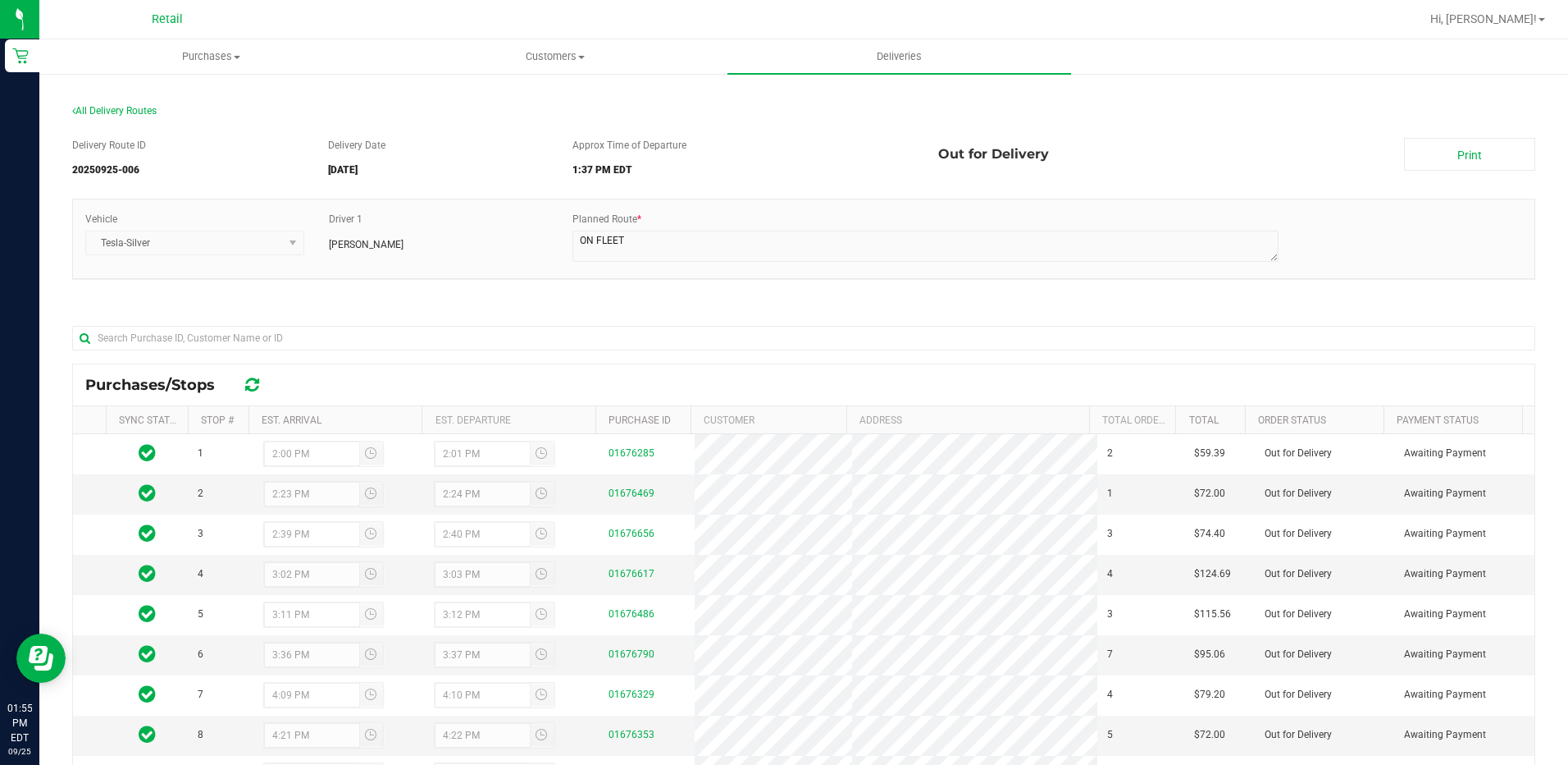
click at [101, 116] on div "All Delivery Routes" at bounding box center [803, 114] width 1463 height 23
click at [103, 112] on span "All Delivery Routes" at bounding box center [114, 111] width 84 height 12
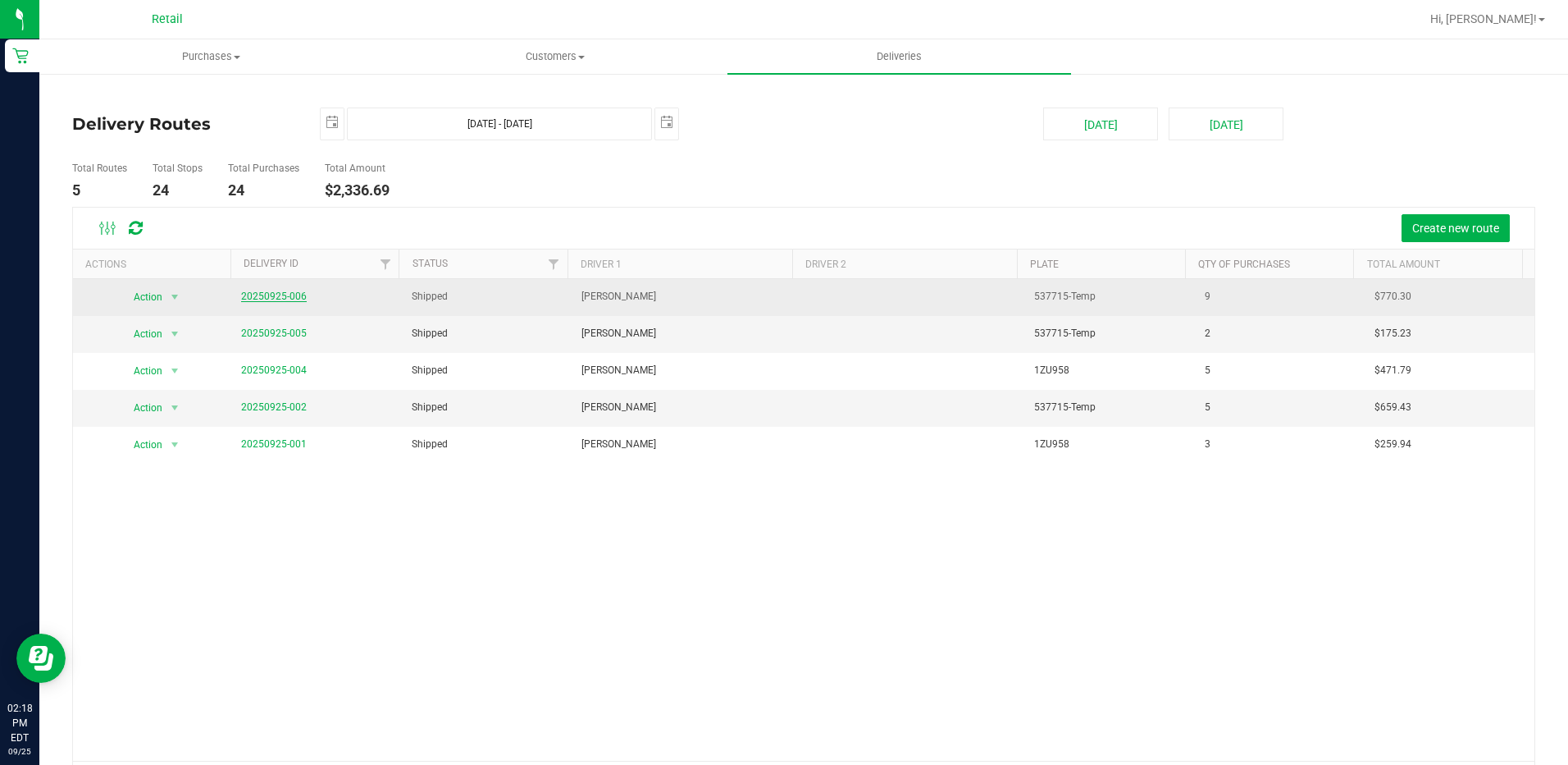
click at [278, 291] on link "20250925-006" at bounding box center [274, 296] width 66 height 12
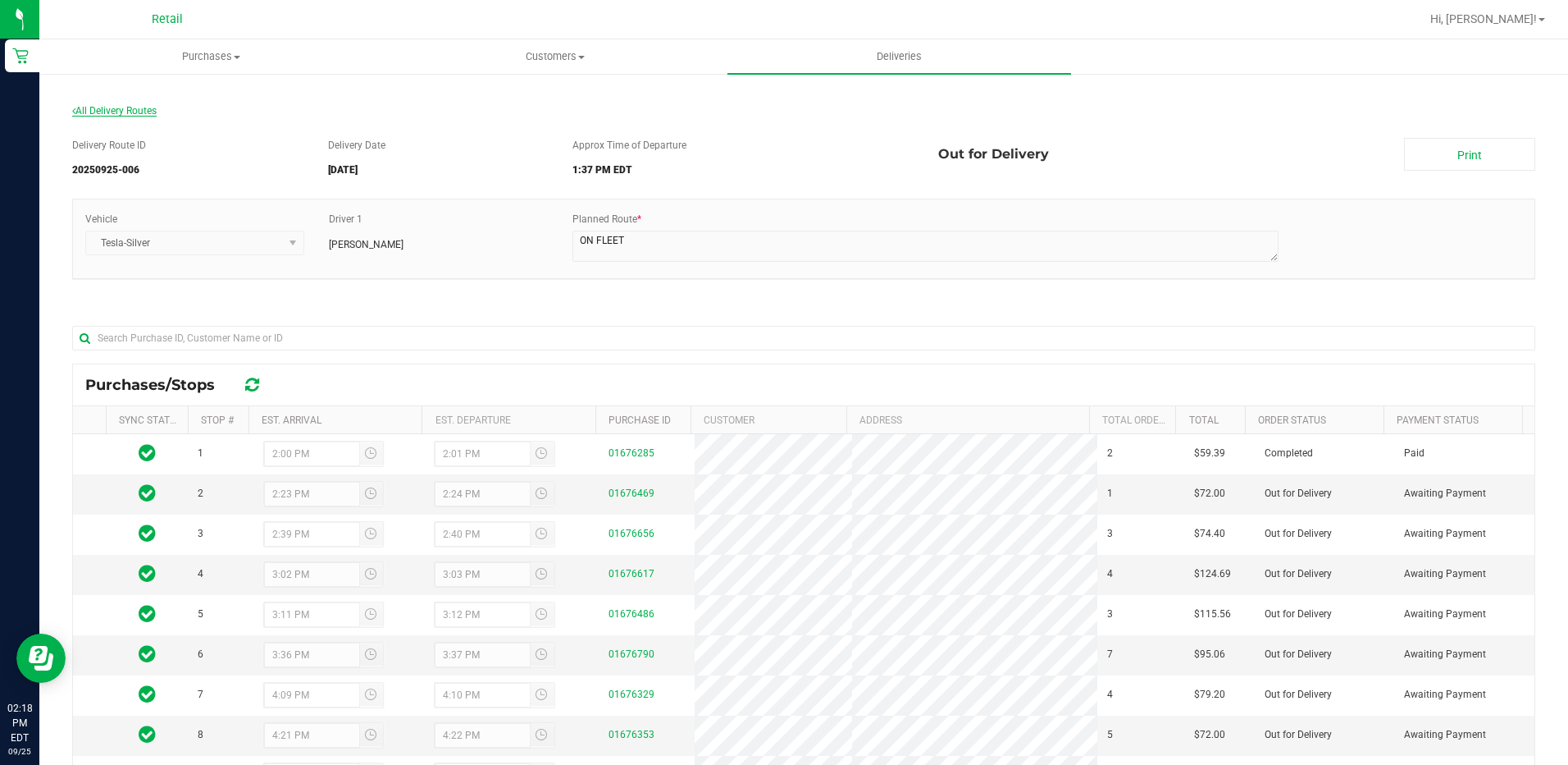
click at [104, 109] on div "All Delivery Routes" at bounding box center [803, 114] width 1463 height 23
click at [96, 112] on span "All Delivery Routes" at bounding box center [114, 111] width 84 height 12
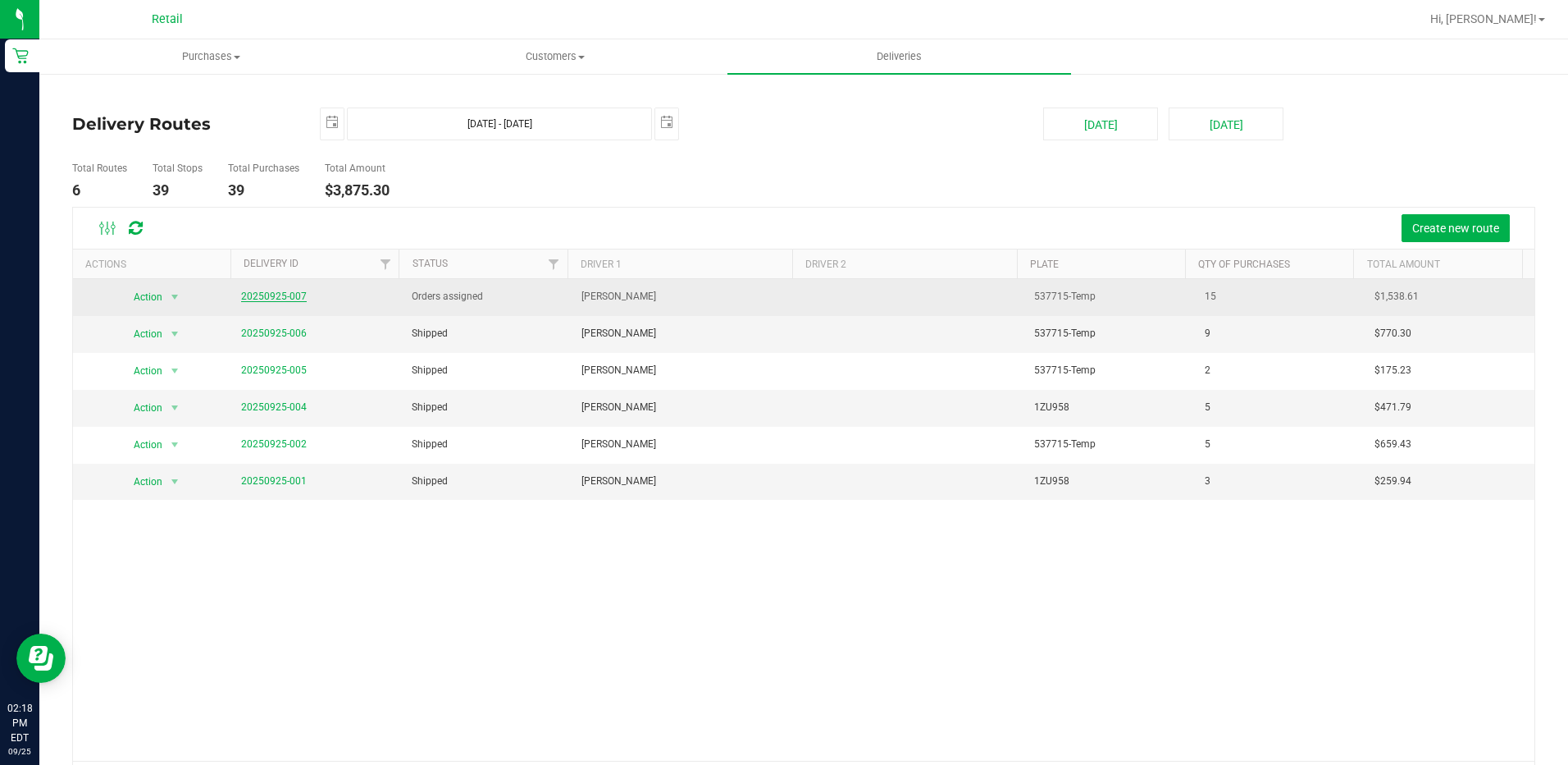
click at [281, 296] on link "20250925-007" at bounding box center [274, 296] width 66 height 12
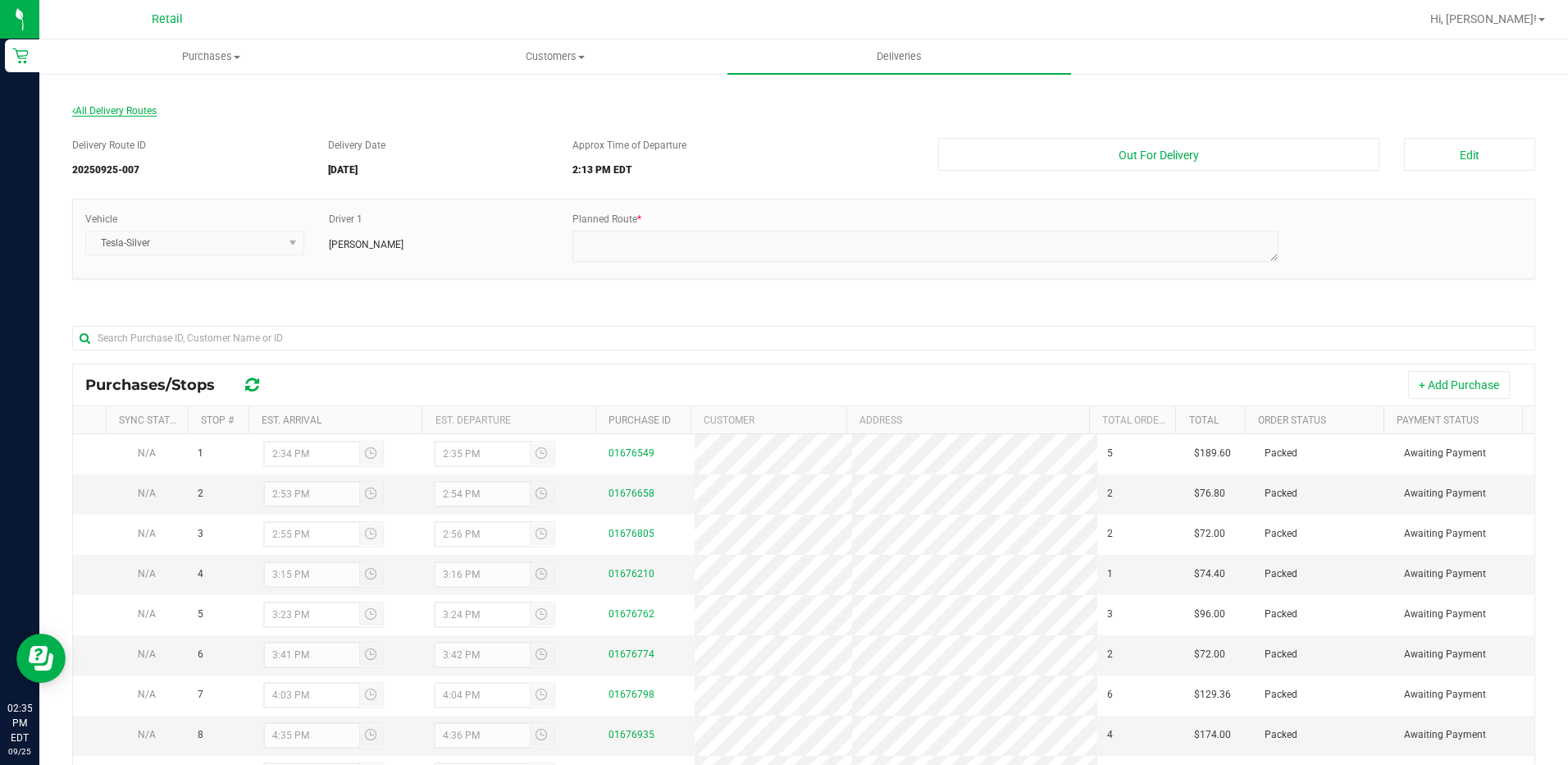
click at [119, 113] on span "All Delivery Routes" at bounding box center [114, 111] width 84 height 12
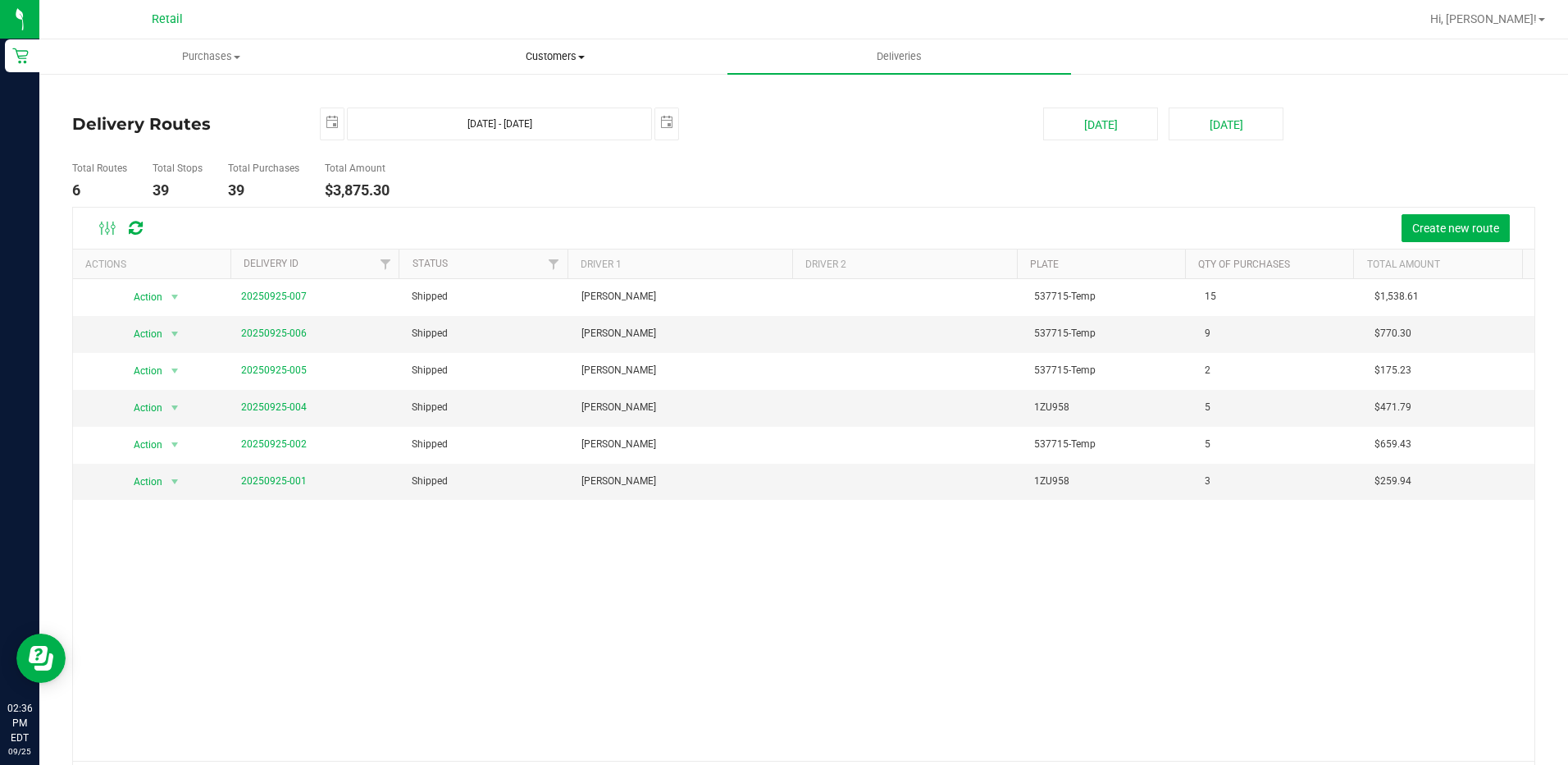
click at [592, 49] on span "Customers" at bounding box center [555, 57] width 342 height 15
click at [899, 51] on span "Deliveries" at bounding box center [899, 57] width 89 height 15
click at [472, 47] on uib-tab-heading "Customers All customers Add a new customer All physicians" at bounding box center [555, 56] width 342 height 33
click at [493, 99] on span "All customers" at bounding box center [442, 99] width 118 height 14
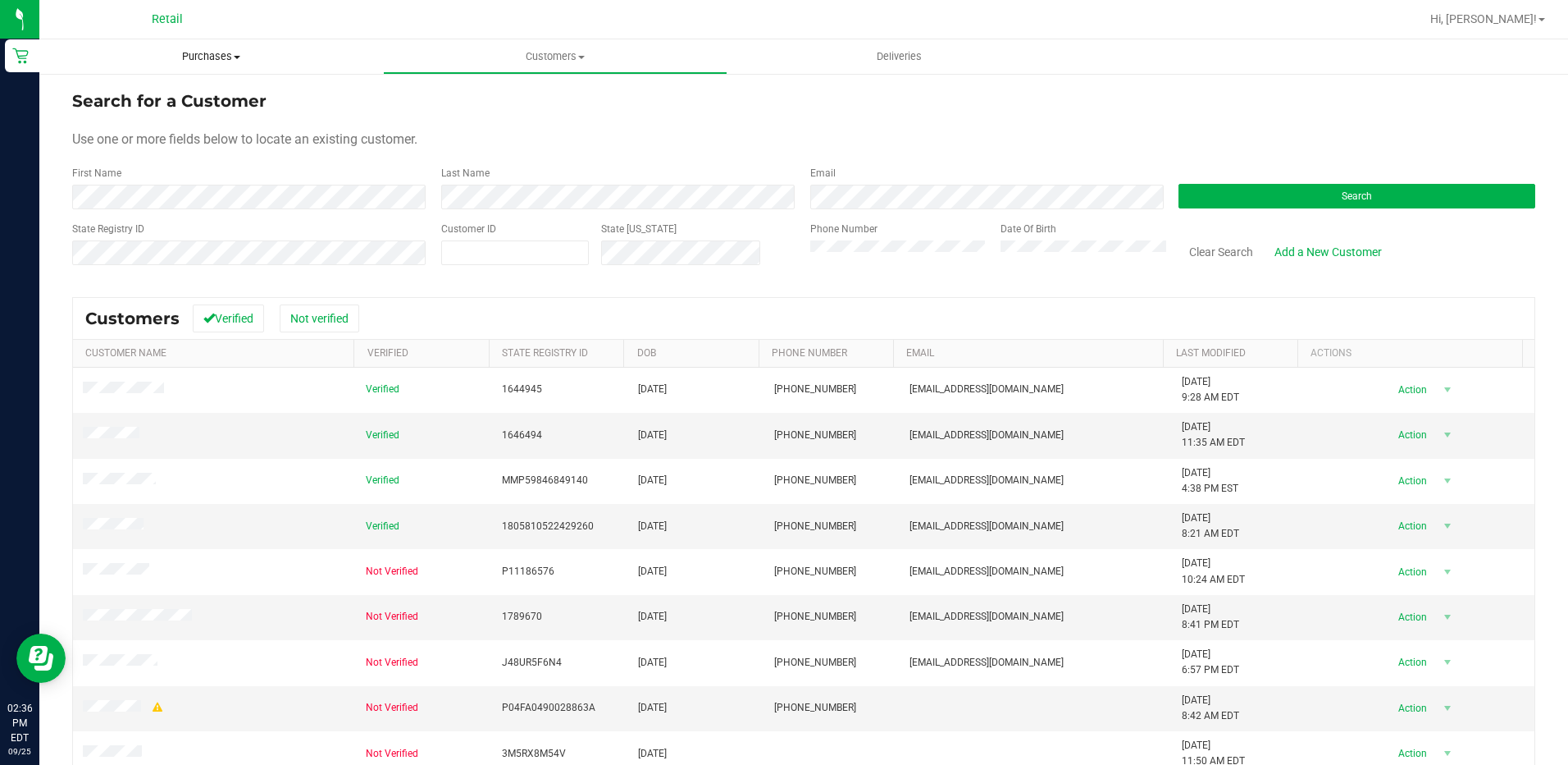
click at [197, 55] on span "Purchases" at bounding box center [211, 57] width 344 height 15
click at [547, 75] on div "Search for a Customer Use one or more fields below to locate an existing custom…" at bounding box center [803, 489] width 1529 height 833
click at [541, 28] on div at bounding box center [857, 19] width 1126 height 32
click at [996, 46] on uib-tab-heading "Deliveries" at bounding box center [899, 56] width 342 height 33
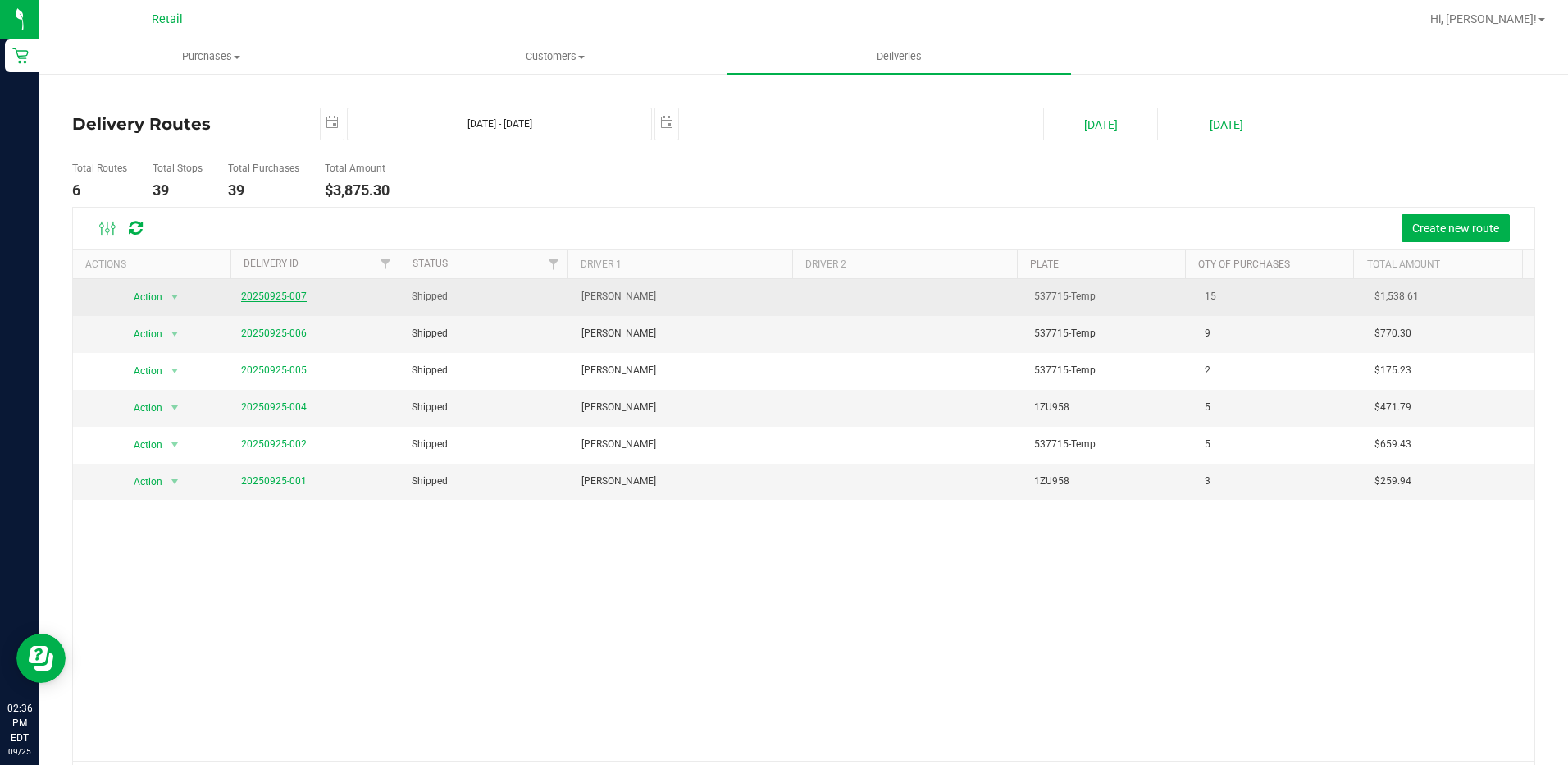
click at [293, 291] on link "20250925-007" at bounding box center [274, 296] width 66 height 12
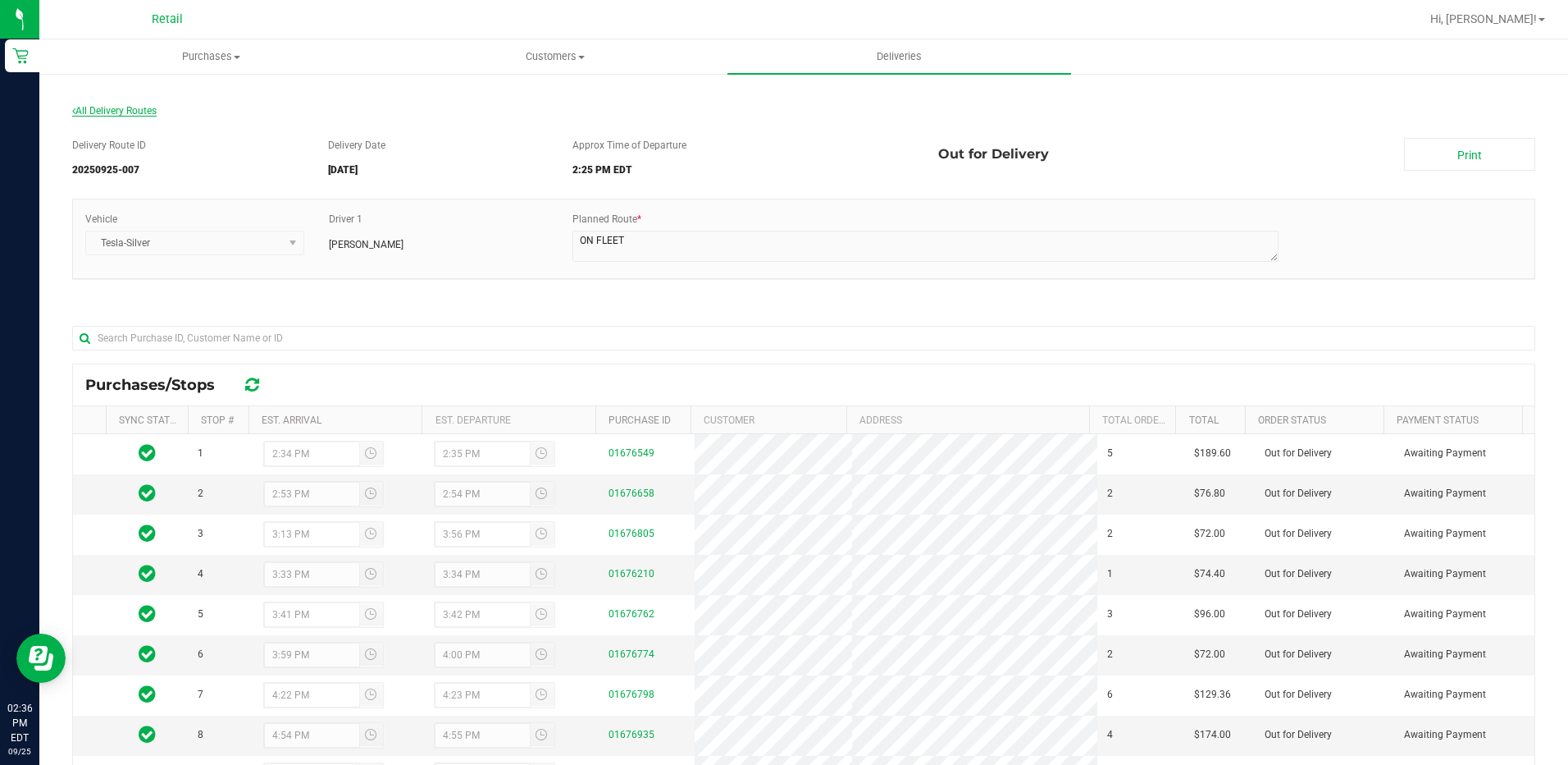
click at [130, 116] on div "All Delivery Routes" at bounding box center [803, 114] width 1463 height 23
click at [170, 112] on div "All Delivery Routes" at bounding box center [803, 114] width 1463 height 23
click at [149, 114] on span "All Delivery Routes" at bounding box center [114, 111] width 84 height 12
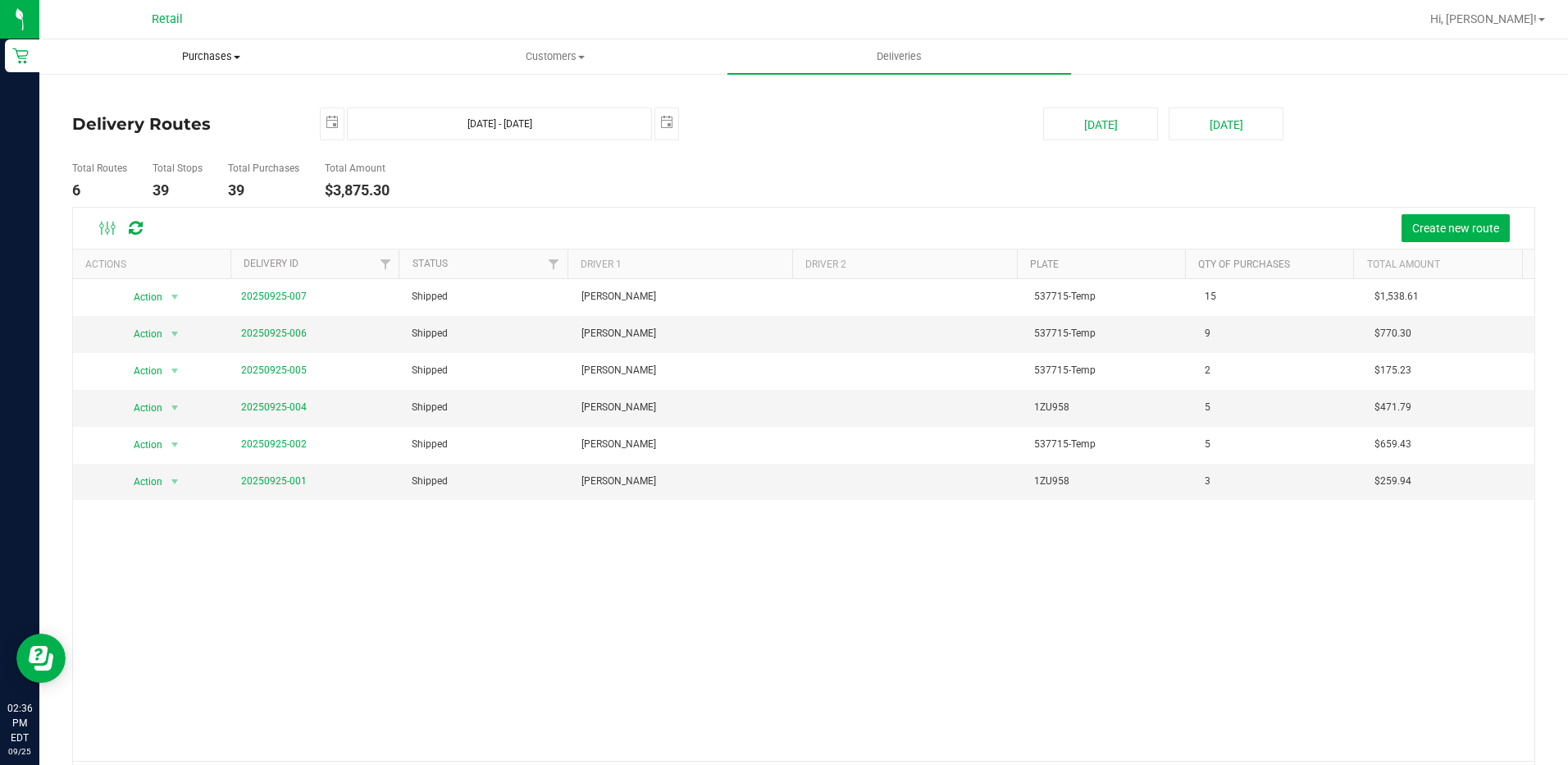
click at [200, 58] on span "Purchases" at bounding box center [211, 57] width 342 height 15
click at [569, 45] on uib-tab-heading "Customers All customers Add a new customer All physicians" at bounding box center [555, 56] width 342 height 33
click at [458, 105] on span "All customers" at bounding box center [442, 99] width 118 height 14
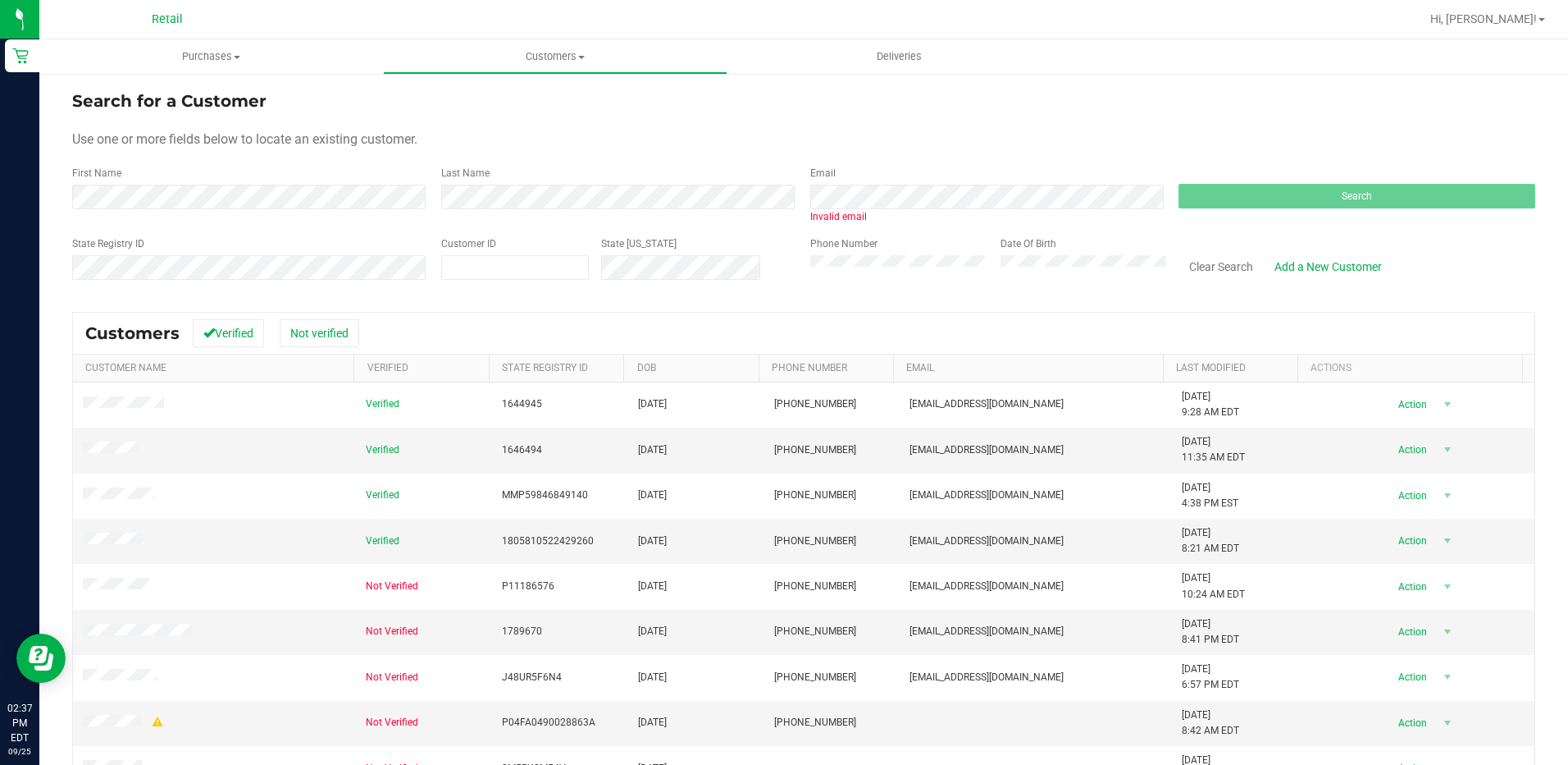
click at [1253, 195] on div "Search" at bounding box center [1351, 195] width 369 height 58
click at [893, 59] on span "Deliveries" at bounding box center [899, 57] width 89 height 15
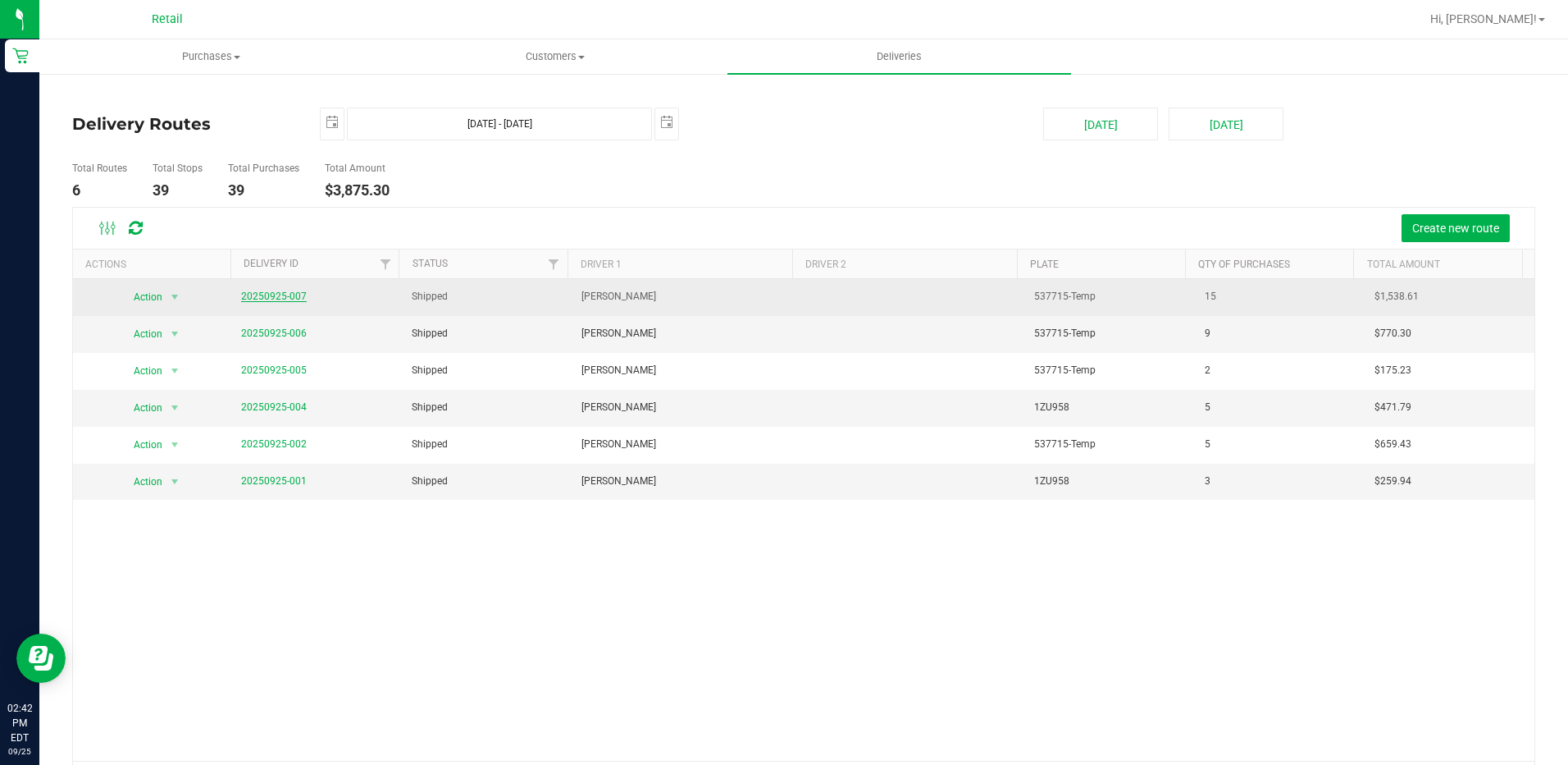
click at [286, 291] on link "20250925-007" at bounding box center [274, 296] width 66 height 12
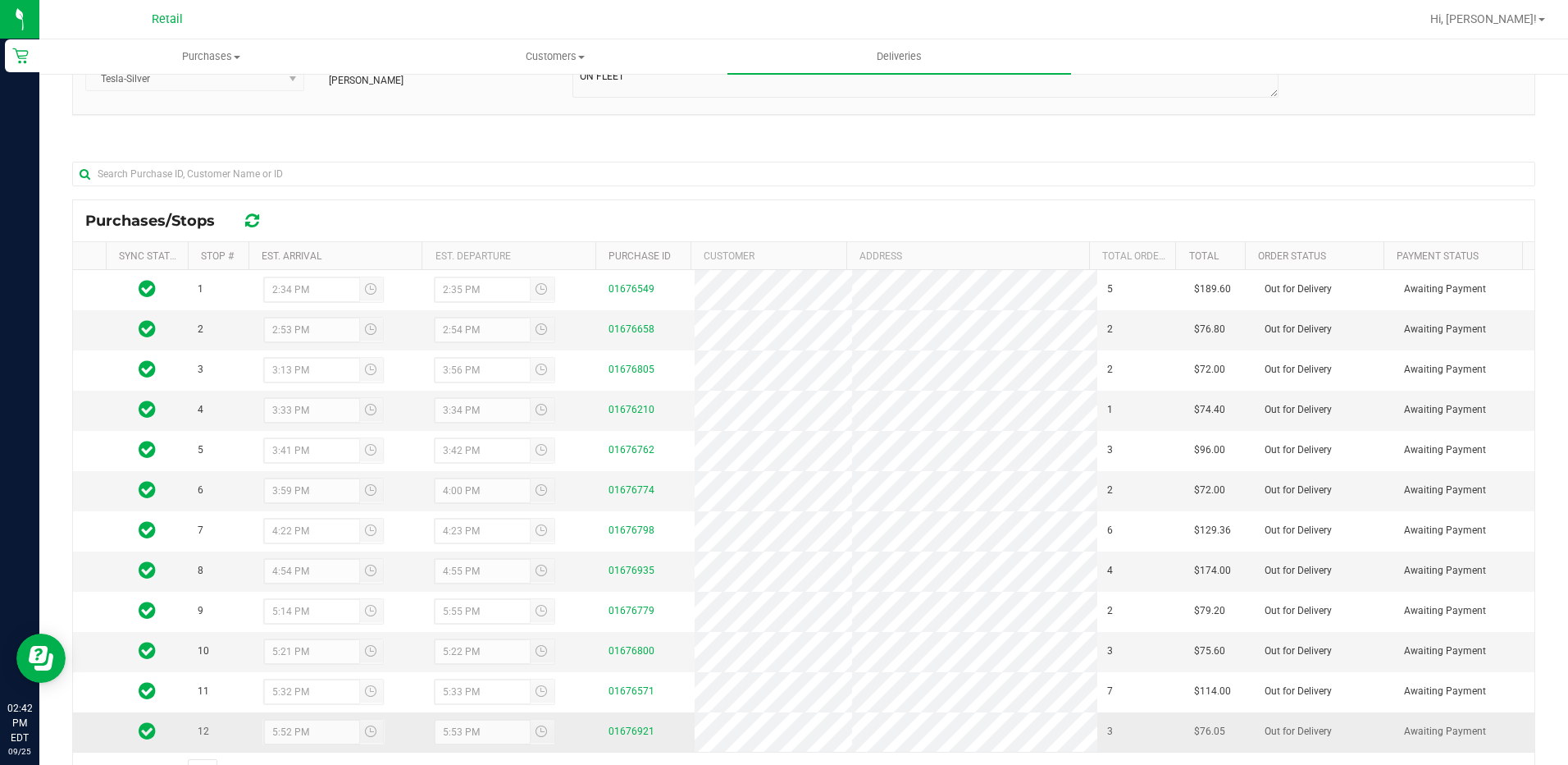
scroll to position [82, 0]
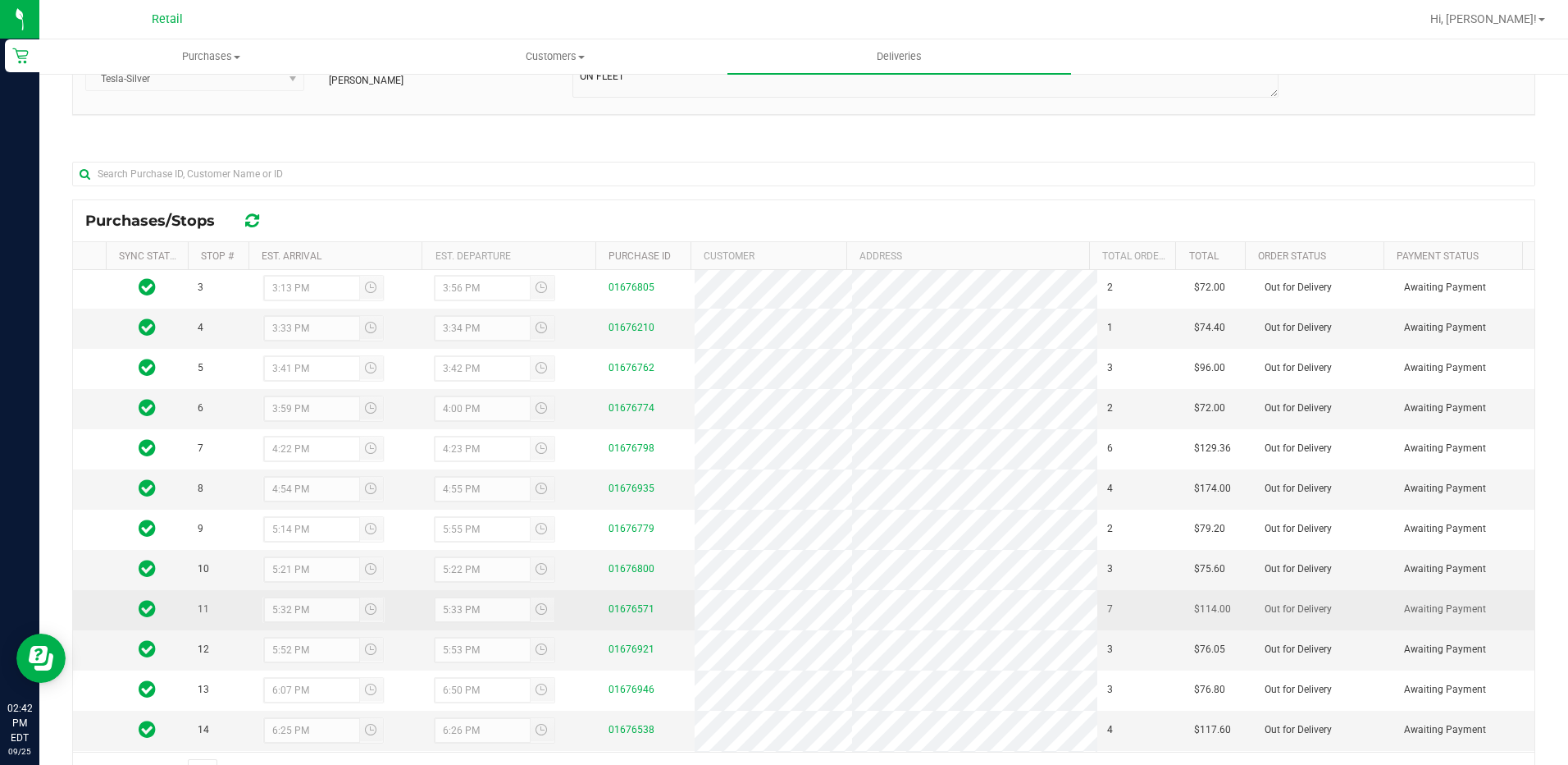
click at [201, 617] on span "11" at bounding box center [204, 609] width 12 height 16
click at [336, 614] on div "5:32 PM" at bounding box center [323, 609] width 123 height 26
